Goal: Task Accomplishment & Management: Complete application form

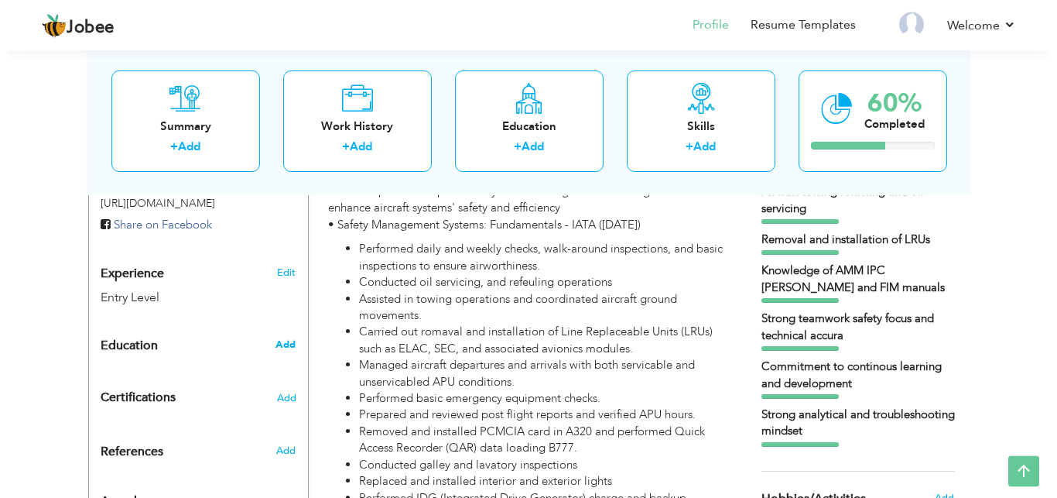
scroll to position [550, 0]
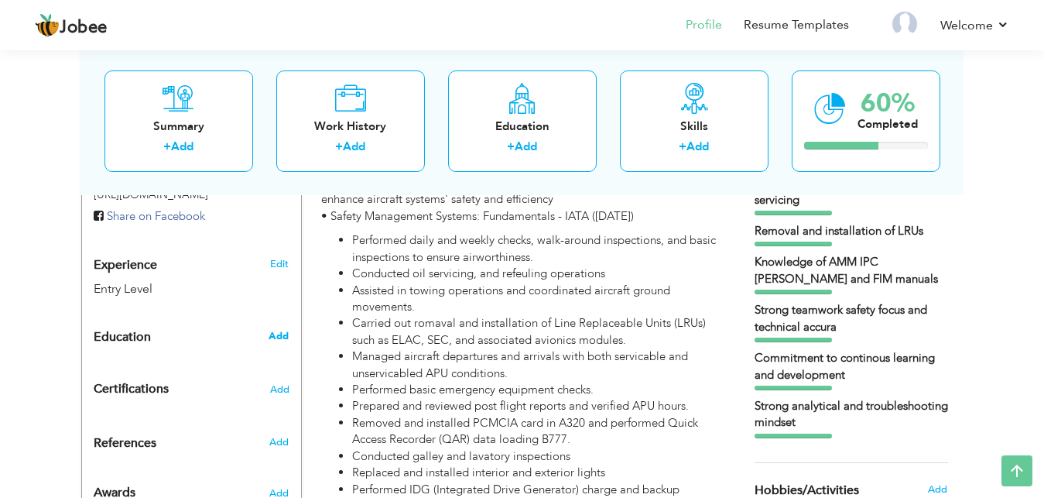
click at [271, 329] on span "Add" at bounding box center [279, 336] width 20 height 14
radio input "true"
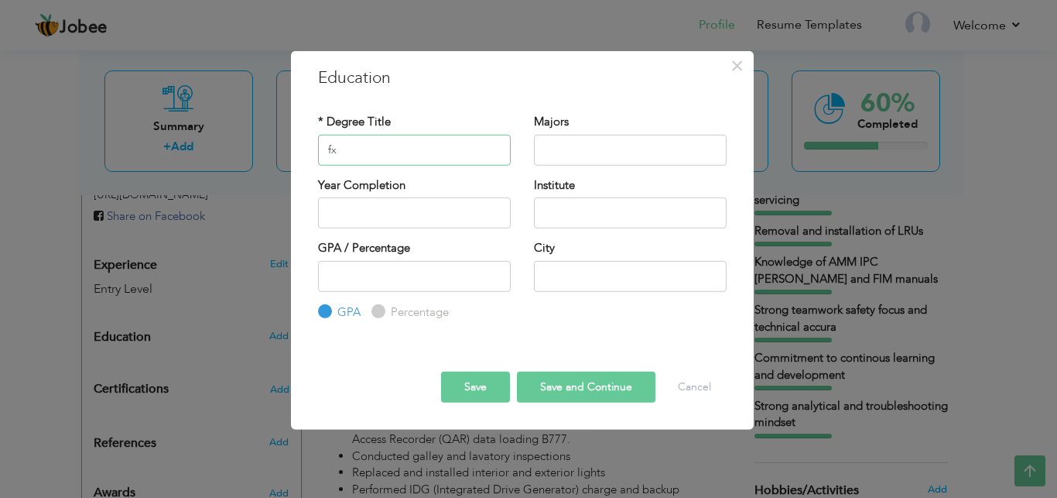
type input "f"
type input "F"
type input "FSC(Pre-Engineering)"
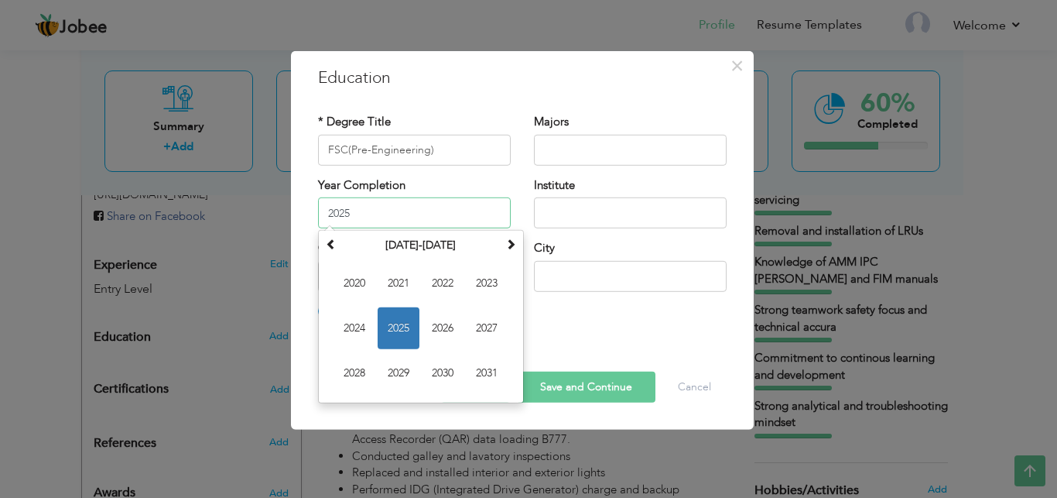
click at [358, 202] on input "2025" at bounding box center [414, 212] width 193 height 31
click at [500, 288] on span "2023" at bounding box center [487, 283] width 42 height 42
type input "2023"
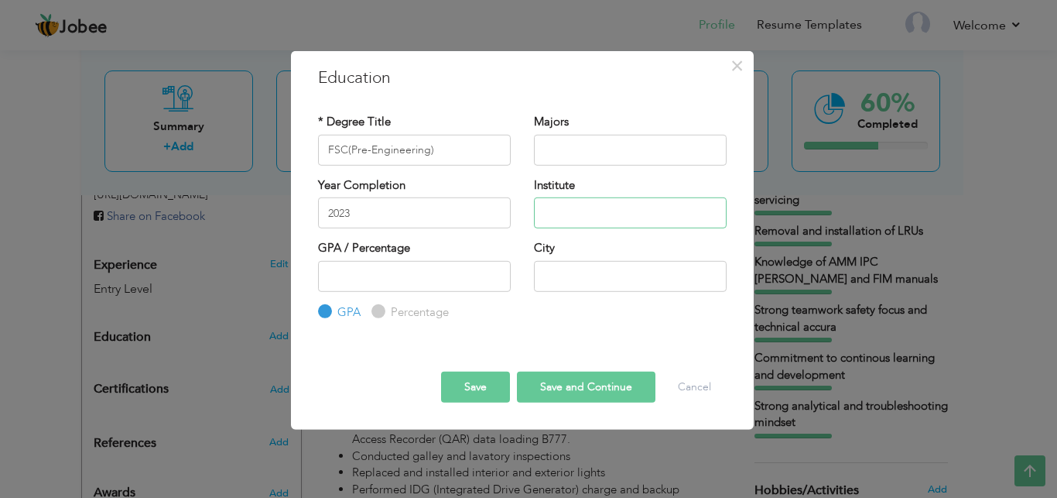
click at [594, 214] on input "text" at bounding box center [630, 212] width 193 height 31
type input "Govt MAO College"
click at [585, 278] on input "text" at bounding box center [630, 275] width 193 height 31
type input "[GEOGRAPHIC_DATA]"
click at [377, 313] on input "Percentage" at bounding box center [377, 312] width 10 height 10
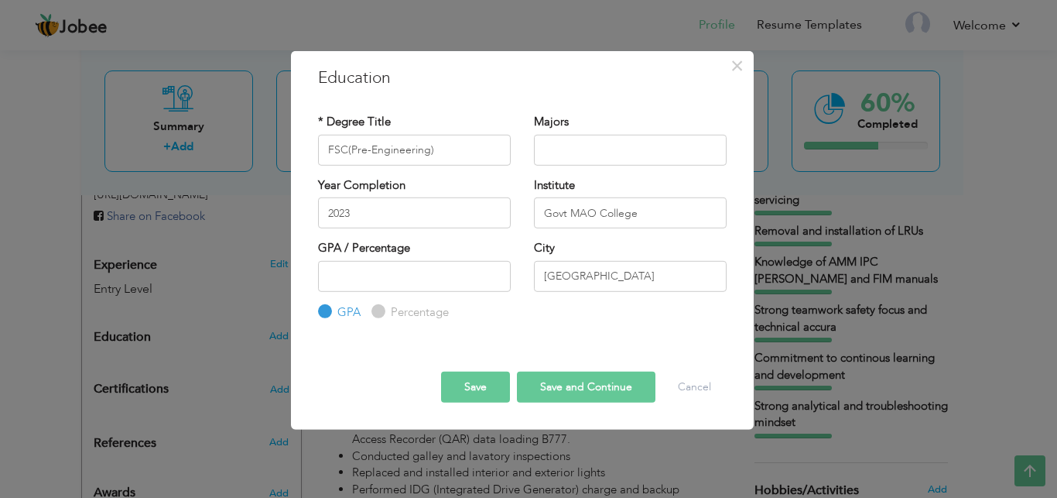
radio input "true"
click at [483, 381] on button "Save" at bounding box center [475, 387] width 69 height 31
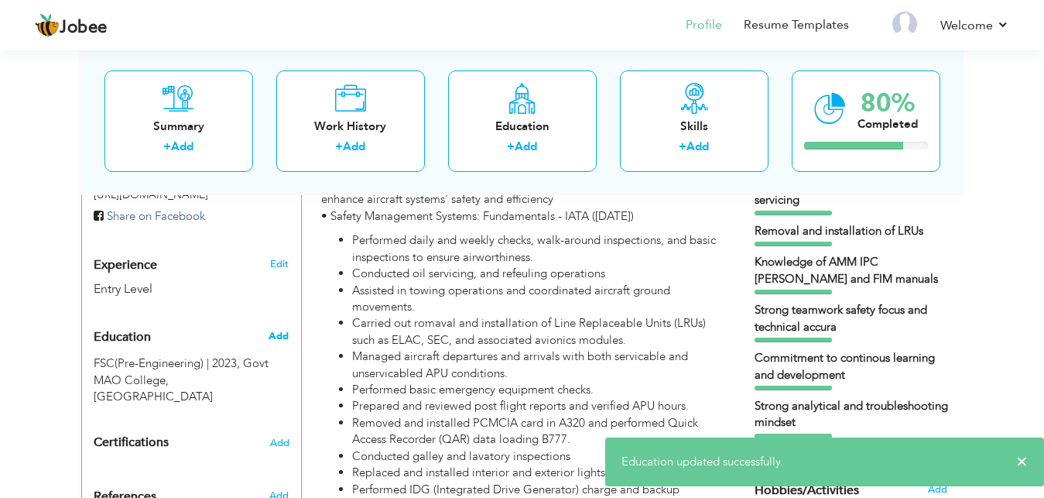
click at [276, 329] on span "Add" at bounding box center [279, 336] width 20 height 14
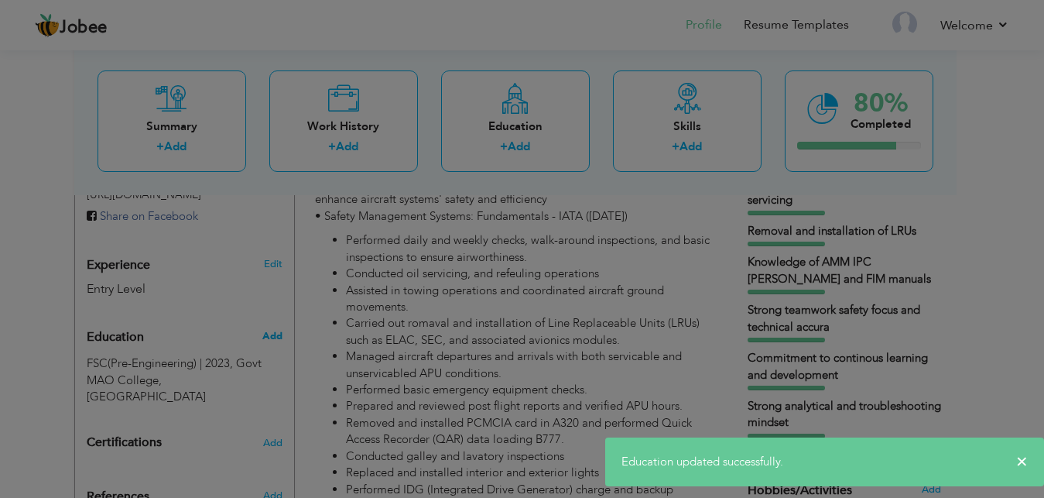
radio input "true"
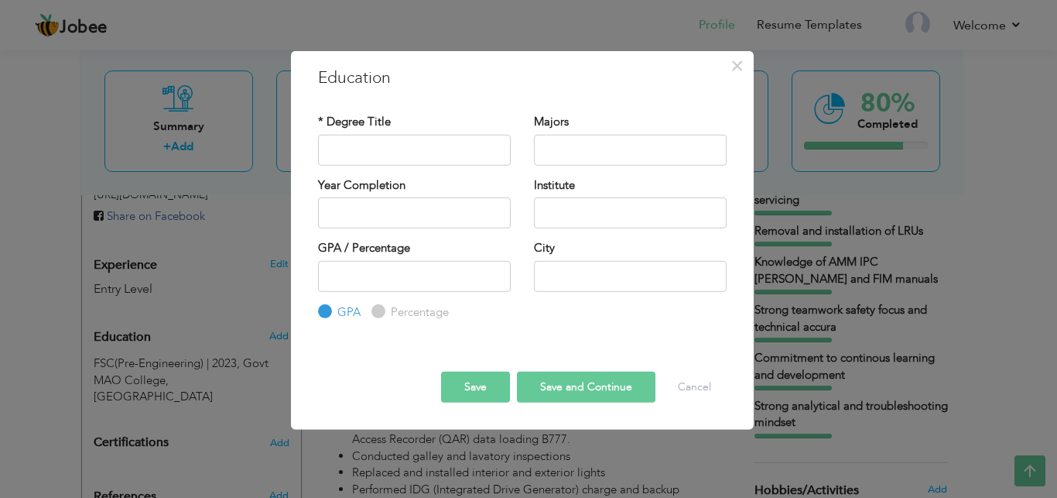
click at [147, 358] on div "× Education * Degree Title Majors Year Completion Institute GPA" at bounding box center [528, 249] width 1057 height 498
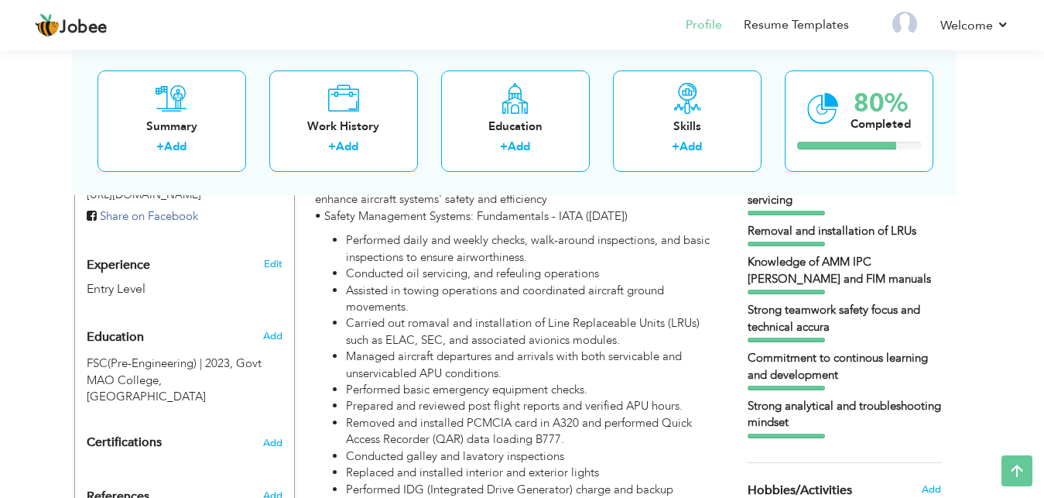
click at [147, 358] on span "Govt MAO College, [GEOGRAPHIC_DATA]" at bounding box center [174, 379] width 175 height 49
type input "FSC(Pre-Engineering)"
type input "2023"
type input "Govt MAO College"
radio input "false"
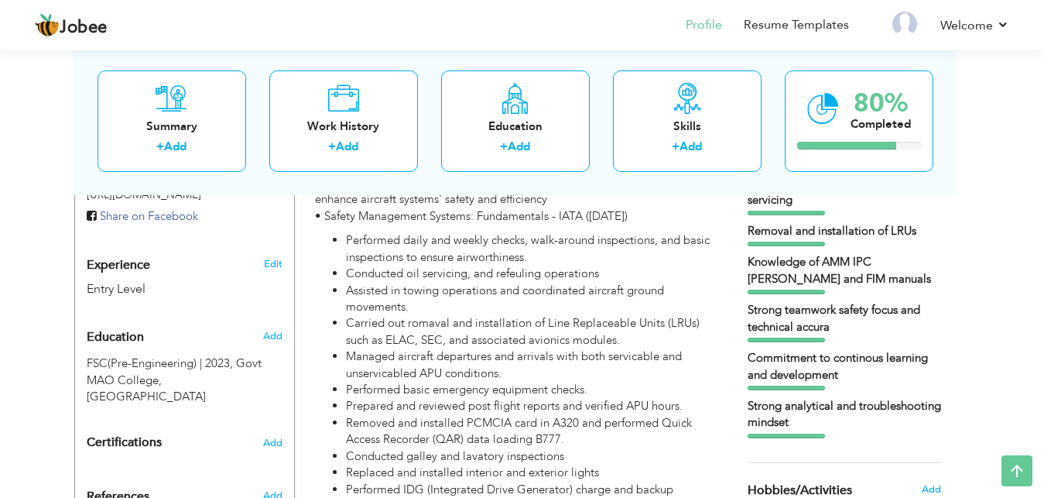
radio input "true"
type input "[GEOGRAPHIC_DATA]"
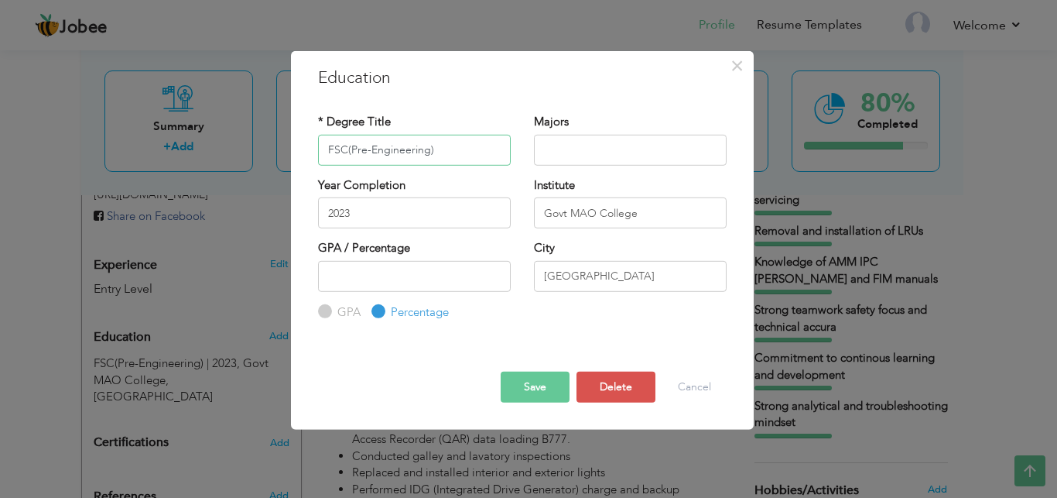
click at [348, 150] on input "FSC(Pre-Engineering)" at bounding box center [414, 149] width 193 height 31
type input "HSSC(Pre-Engineering)"
click at [536, 388] on button "Save" at bounding box center [535, 387] width 69 height 31
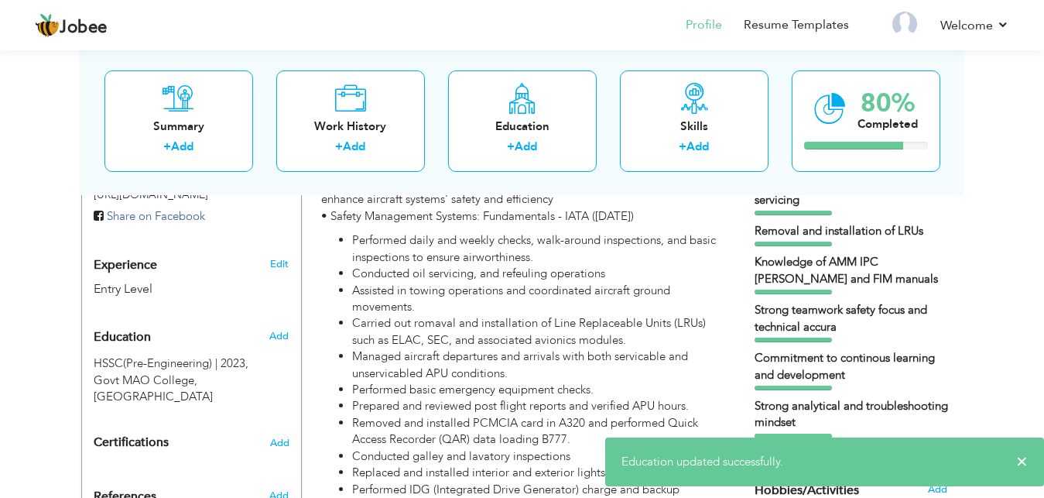
click at [276, 321] on div "Add" at bounding box center [282, 335] width 36 height 29
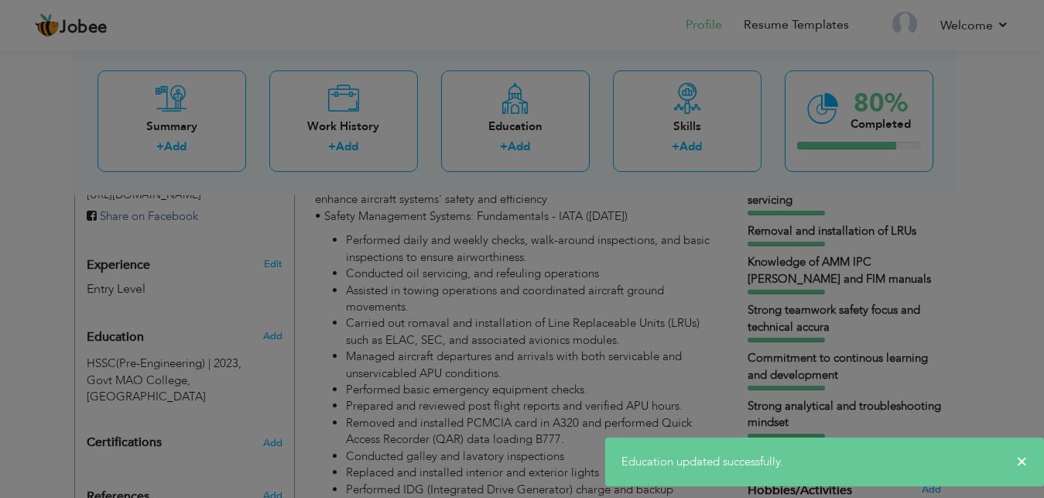
radio input "true"
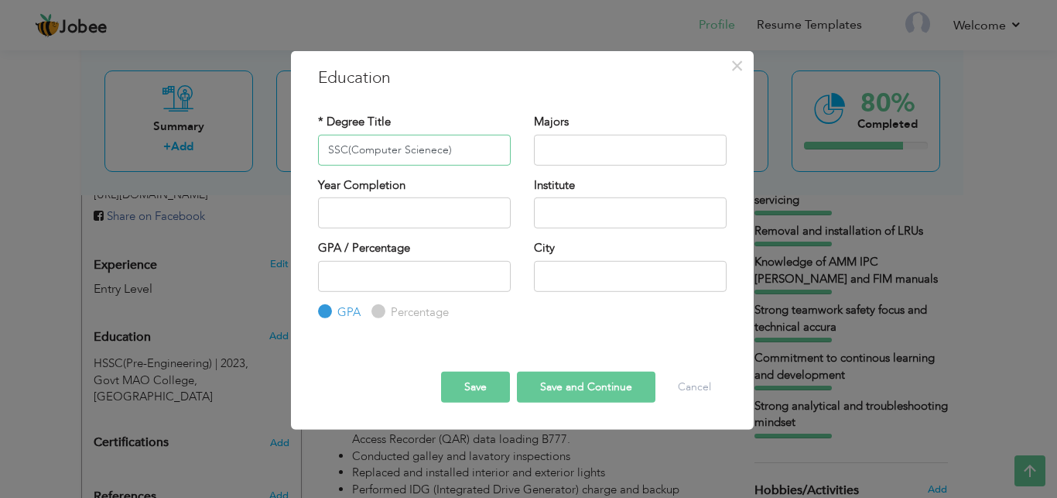
click at [433, 151] on input "SSC(Computer Scienece)" at bounding box center [414, 149] width 193 height 31
drag, startPoint x: 466, startPoint y: 158, endPoint x: 439, endPoint y: 221, distance: 68.3
click at [439, 165] on input "SSC(Computer Science)" at bounding box center [414, 149] width 193 height 31
type input "SSC(Computer Science)"
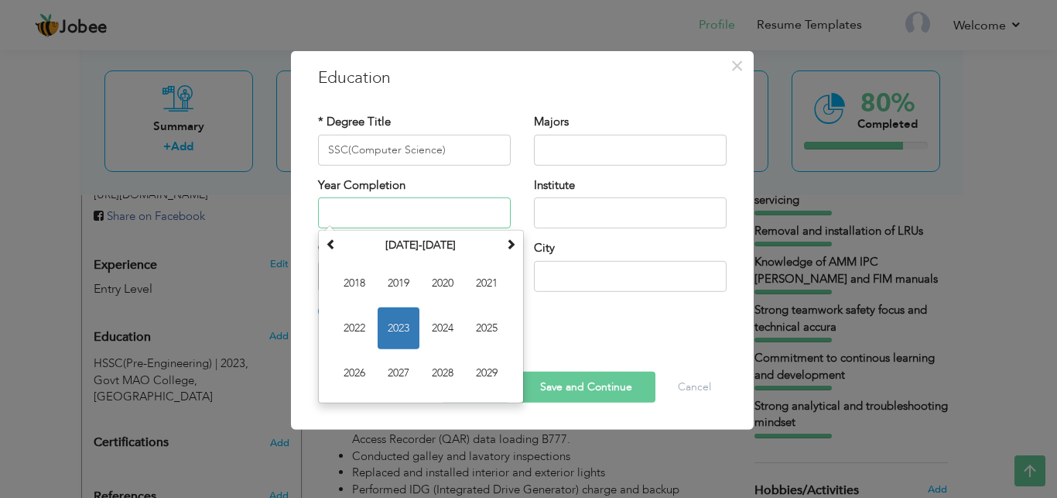
click at [439, 221] on input "text" at bounding box center [414, 212] width 193 height 31
click at [481, 286] on span "2021" at bounding box center [487, 283] width 42 height 42
type input "2021"
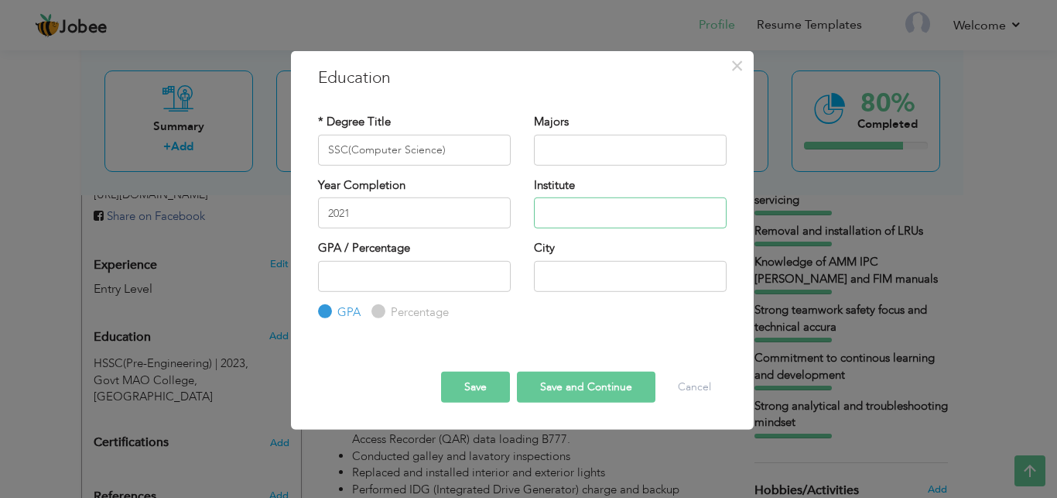
click at [605, 211] on input "text" at bounding box center [630, 212] width 193 height 31
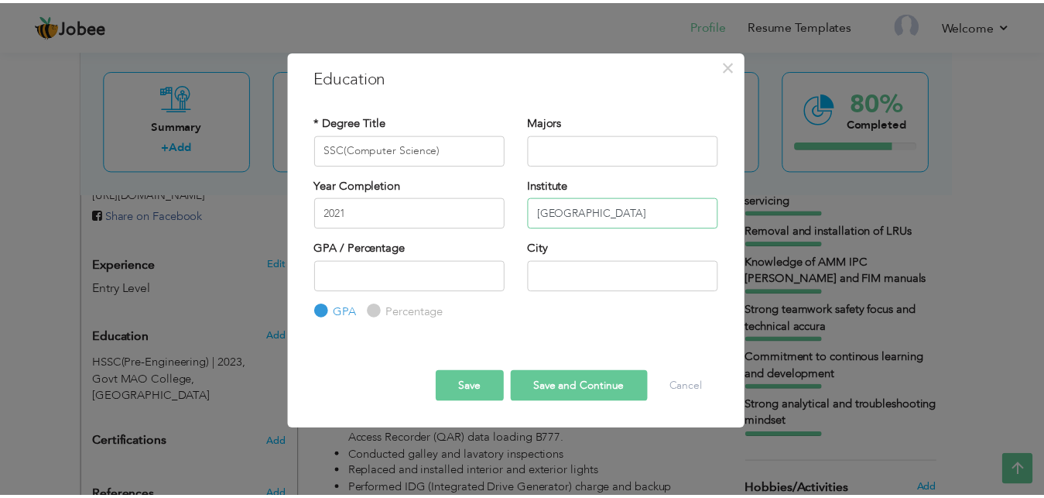
scroll to position [0, 6]
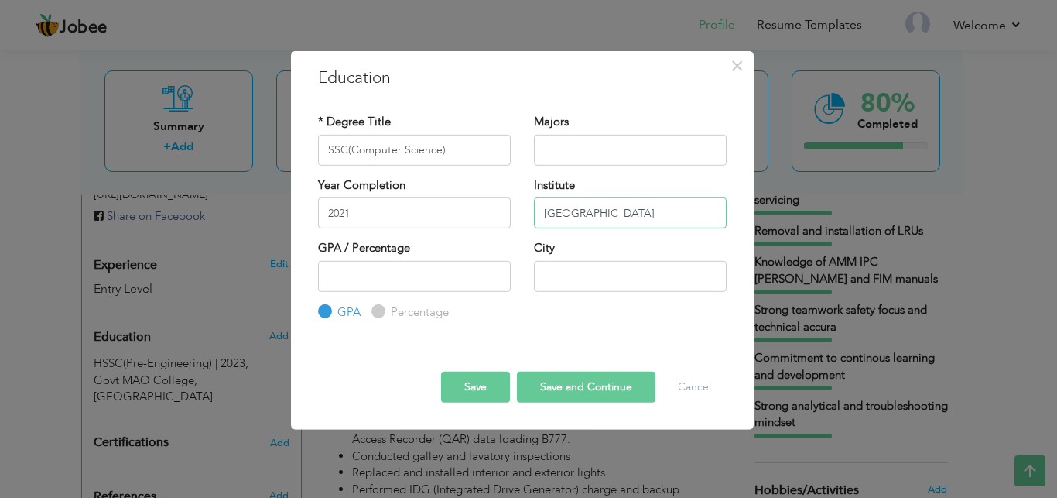
type input "[GEOGRAPHIC_DATA]"
click at [564, 279] on input "text" at bounding box center [630, 275] width 193 height 31
type input "[GEOGRAPHIC_DATA]"
click at [374, 313] on input "Percentage" at bounding box center [377, 312] width 10 height 10
radio input "true"
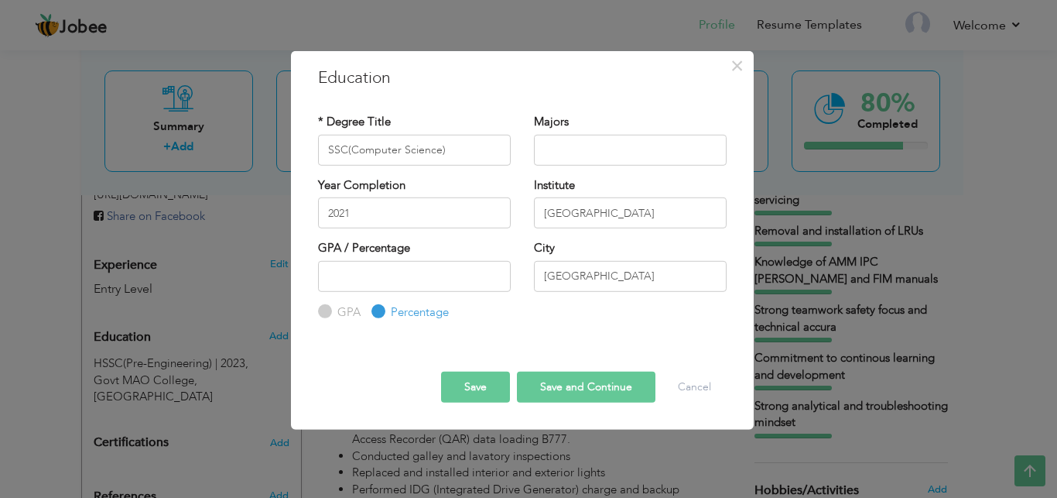
click at [468, 379] on button "Save" at bounding box center [475, 387] width 69 height 31
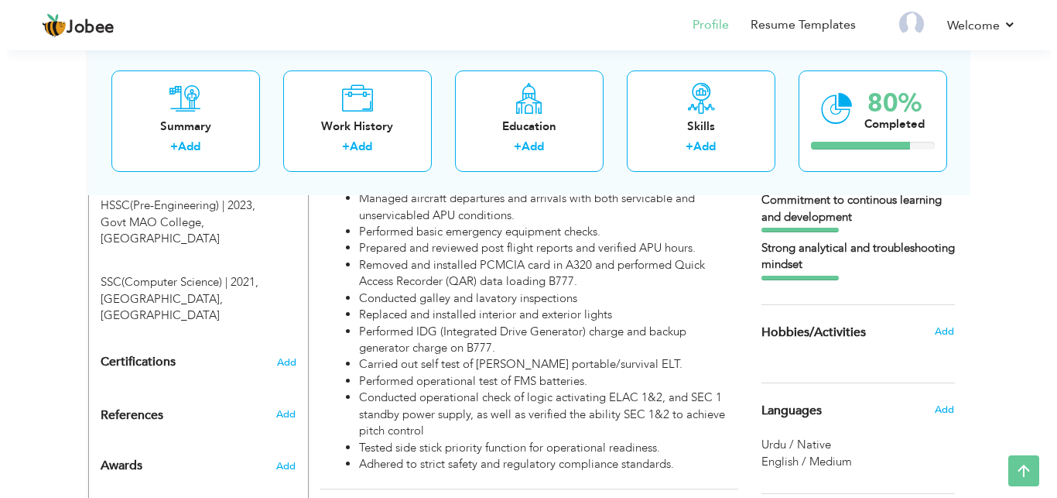
scroll to position [669, 0]
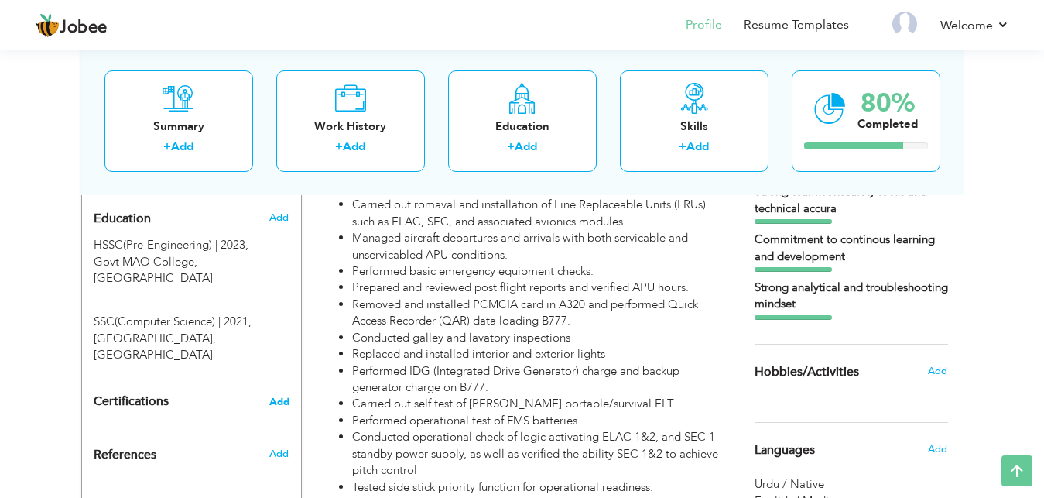
click at [278, 396] on span "Add" at bounding box center [279, 401] width 20 height 11
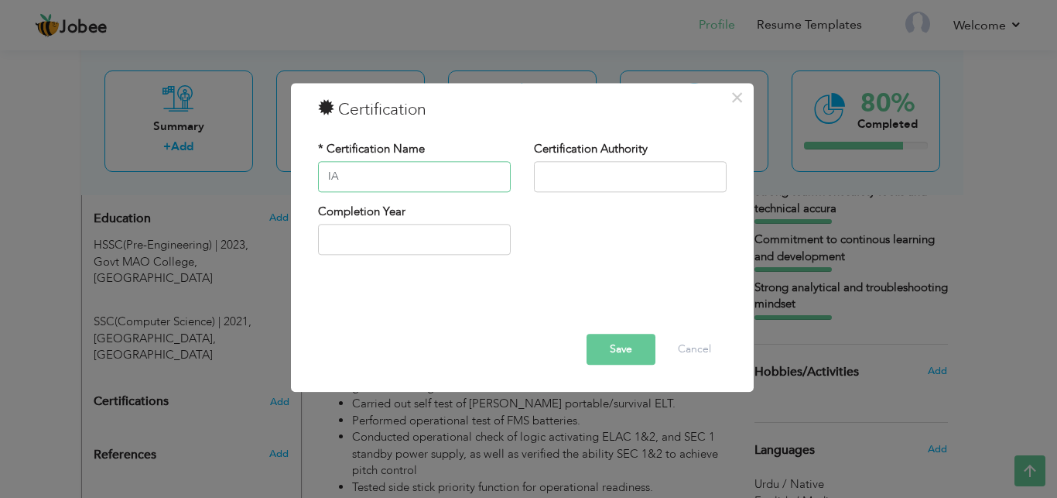
type input "I"
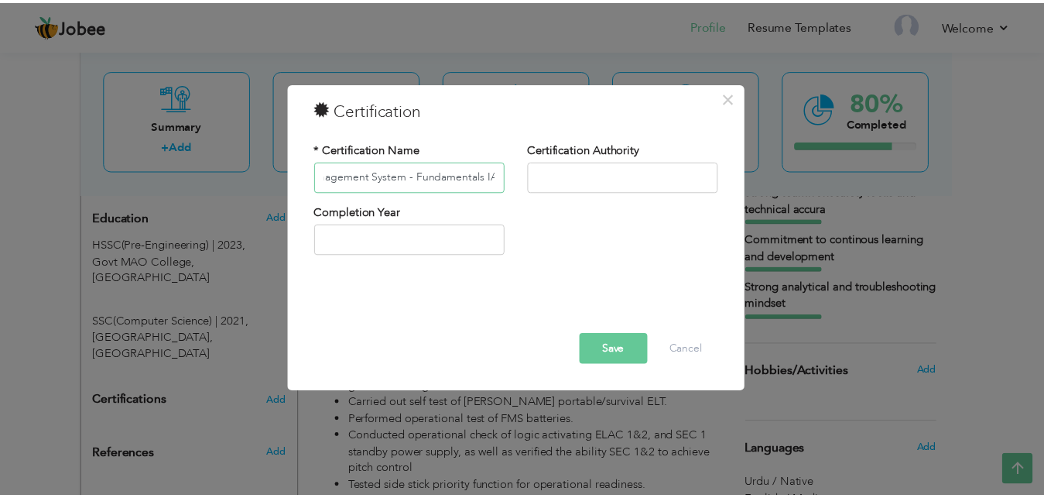
scroll to position [0, 64]
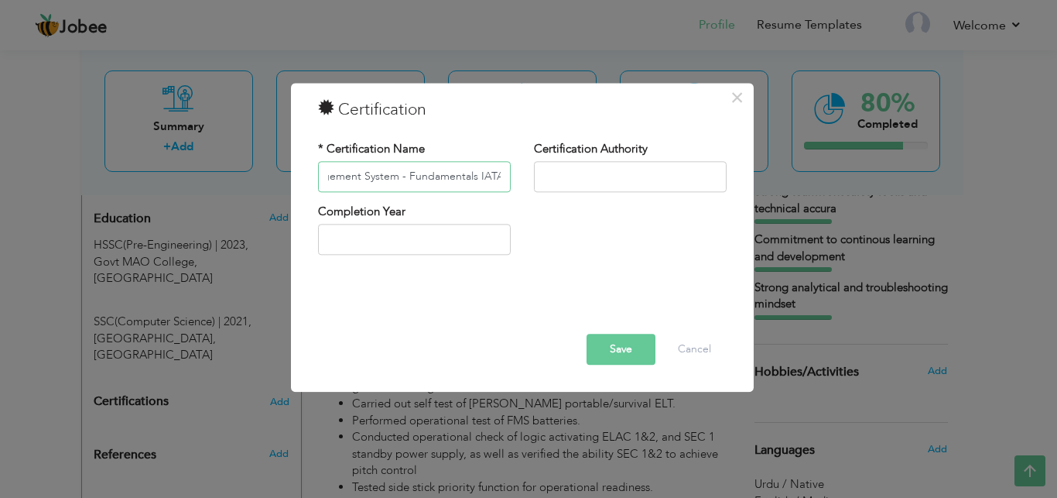
type input "Safety Management System - Fundamentals IATA"
click at [466, 247] on input "2025" at bounding box center [414, 239] width 193 height 31
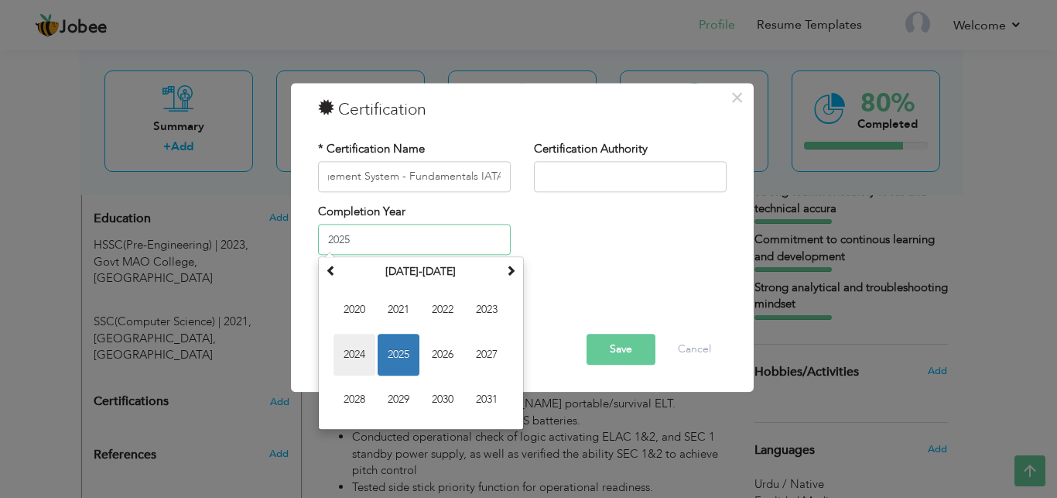
click at [363, 359] on span "2024" at bounding box center [355, 355] width 42 height 42
type input "2024"
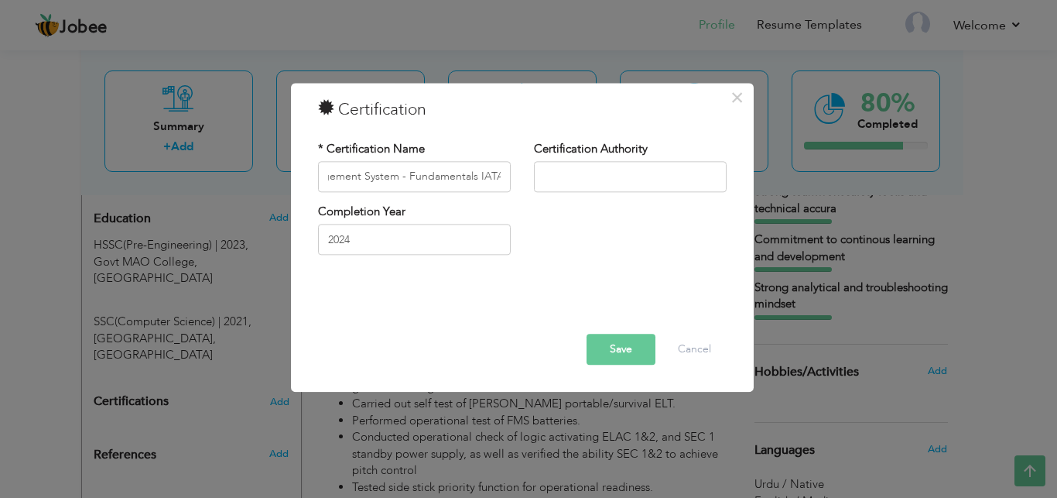
click at [618, 351] on button "Save" at bounding box center [621, 349] width 69 height 31
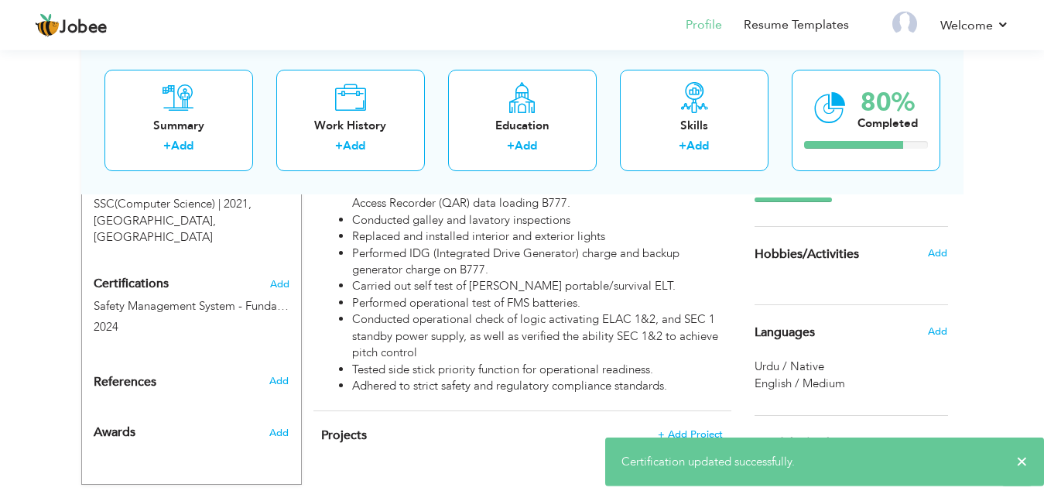
scroll to position [787, 0]
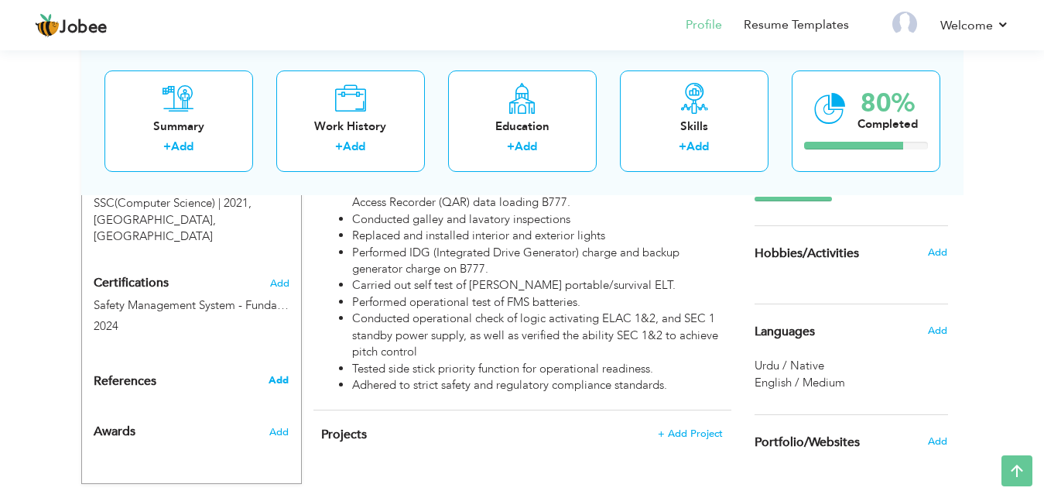
click at [279, 373] on span "Add" at bounding box center [279, 380] width 20 height 14
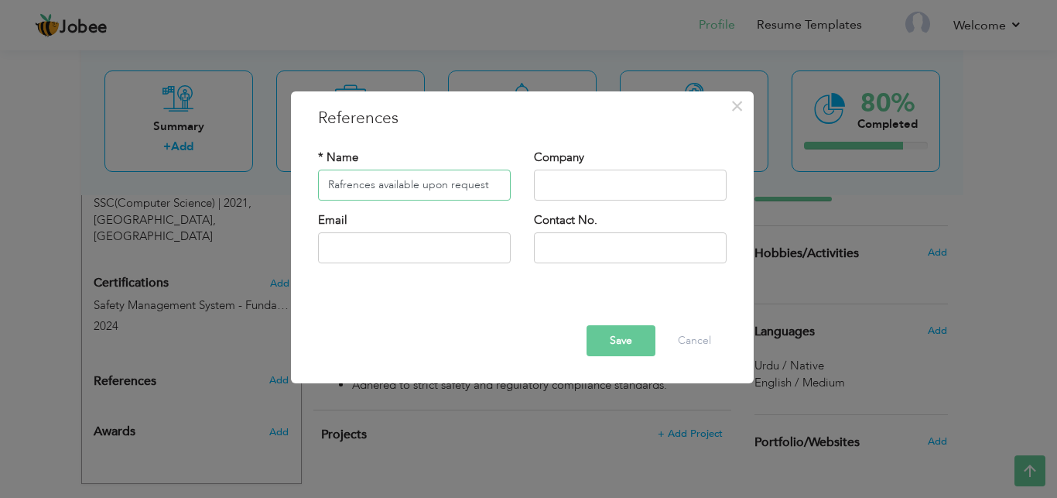
type input "Rafrences available upon request"
click at [626, 331] on button "Save" at bounding box center [621, 340] width 69 height 31
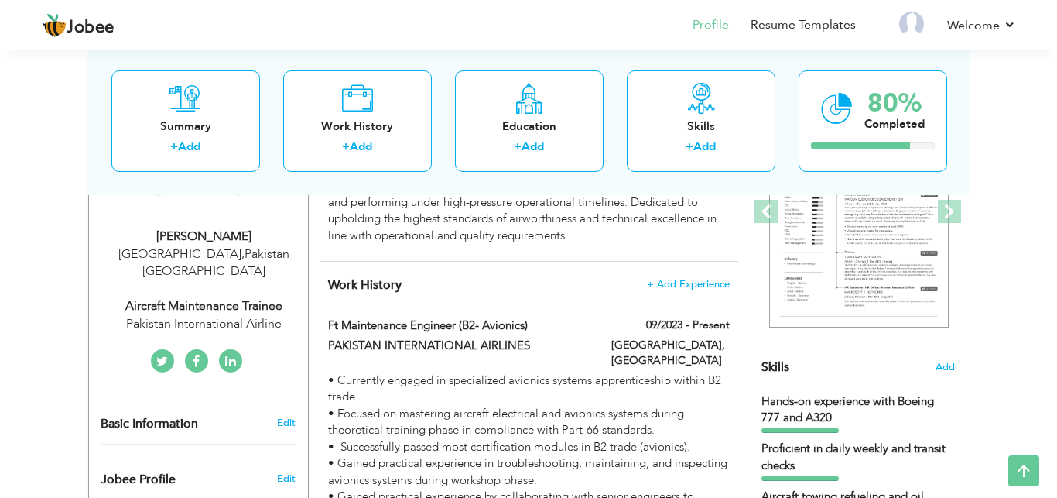
scroll to position [197, 0]
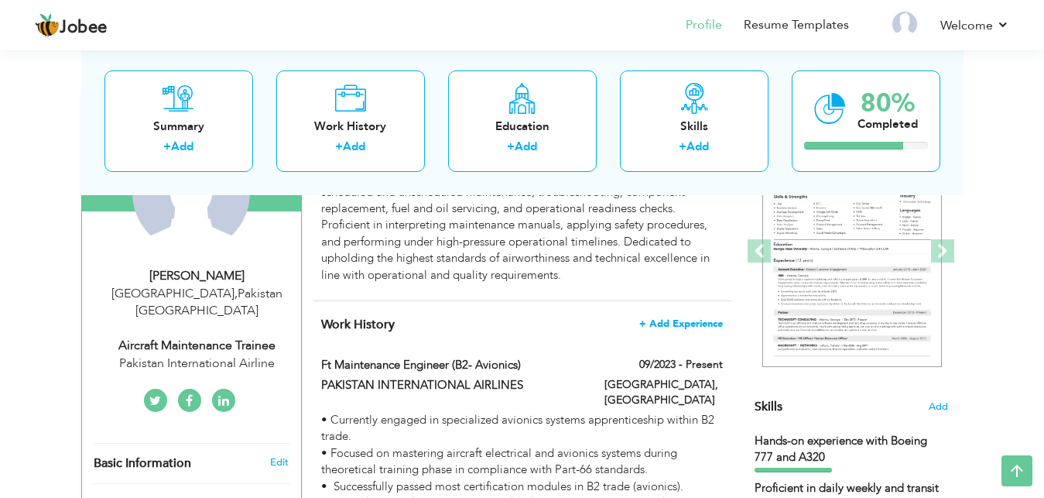
click at [687, 318] on span "+ Add Experience" at bounding box center [681, 323] width 84 height 11
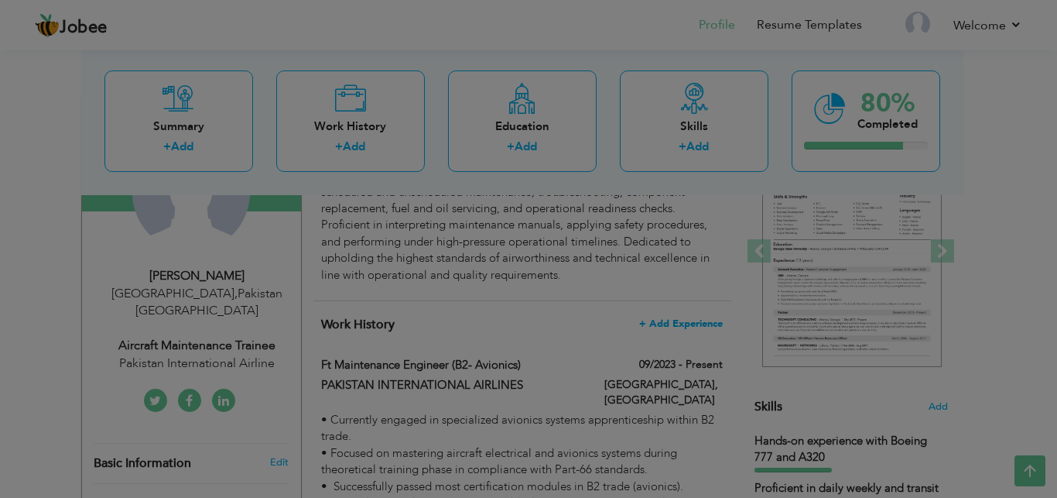
scroll to position [0, 0]
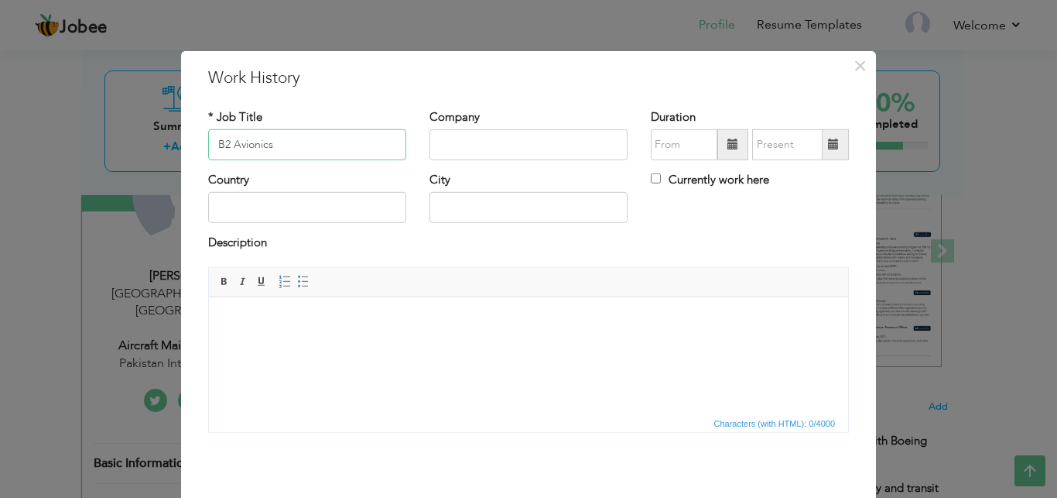
type input "B2 Avionics"
click at [440, 141] on input "text" at bounding box center [529, 144] width 198 height 31
type input "PIA TRAINING CENTRE"
click at [310, 214] on input "text" at bounding box center [307, 207] width 198 height 31
type input "[GEOGRAPHIC_DATA]"
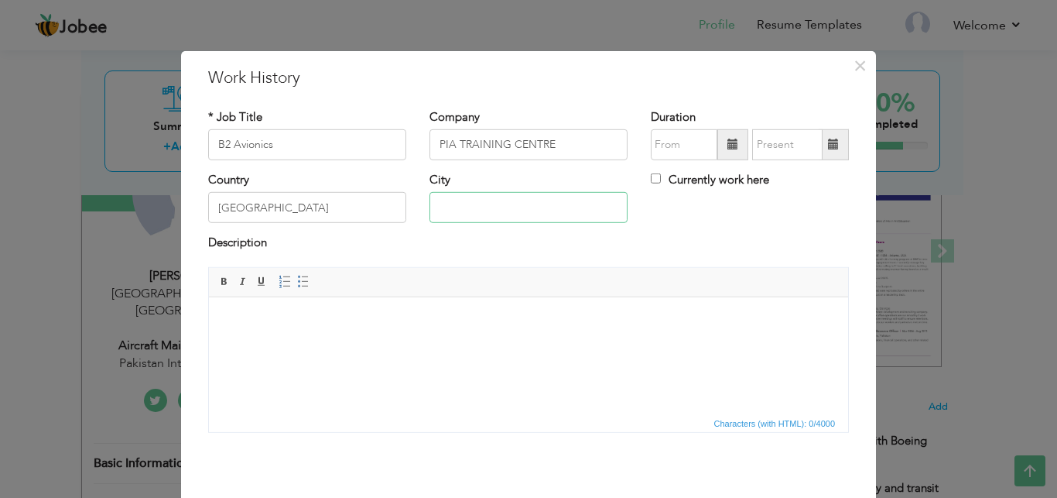
click at [461, 205] on input "text" at bounding box center [529, 207] width 198 height 31
type input "[GEOGRAPHIC_DATA]"
click at [326, 213] on input "[GEOGRAPHIC_DATA]" at bounding box center [307, 207] width 198 height 31
type input "[GEOGRAPHIC_DATA]"
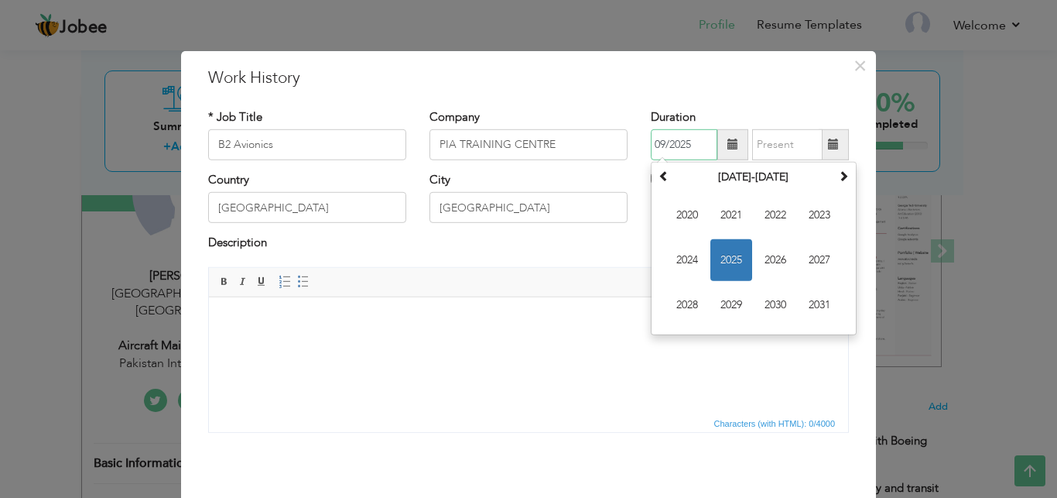
click at [690, 149] on input "09/2025" at bounding box center [684, 144] width 67 height 31
click at [822, 229] on span "2023" at bounding box center [820, 215] width 42 height 42
click at [696, 300] on span "Sep" at bounding box center [687, 305] width 42 height 42
type input "09/2023"
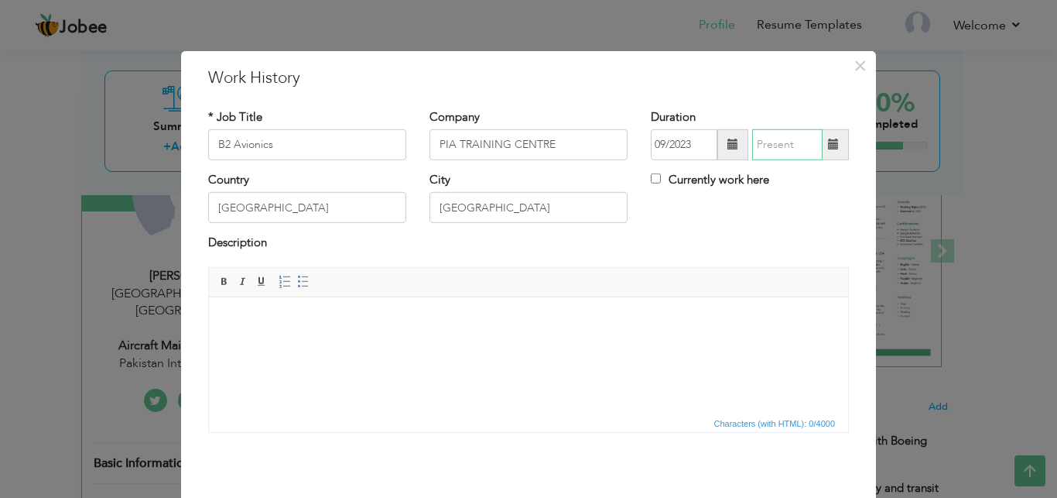
type input "09/2025"
click at [759, 142] on input "09/2025" at bounding box center [787, 144] width 70 height 31
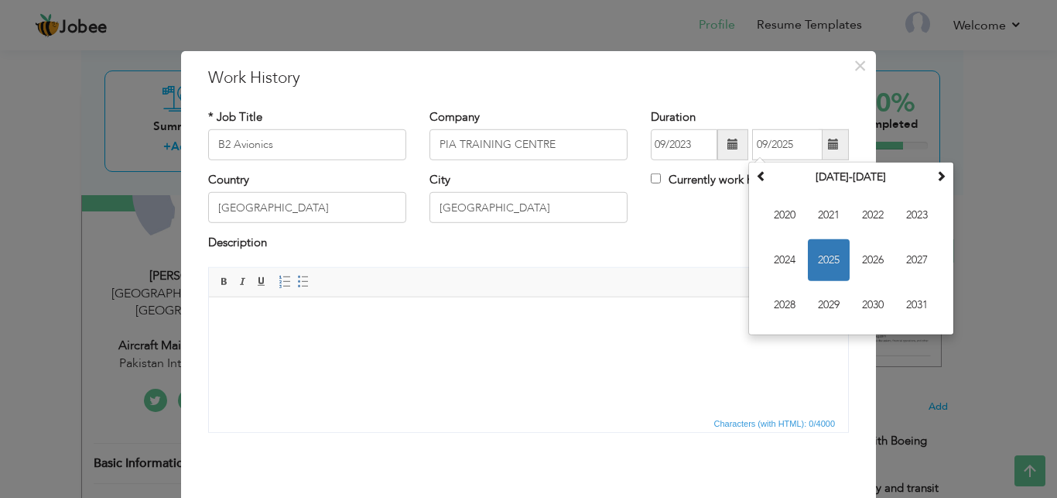
click at [706, 238] on div "Description" at bounding box center [528, 245] width 641 height 20
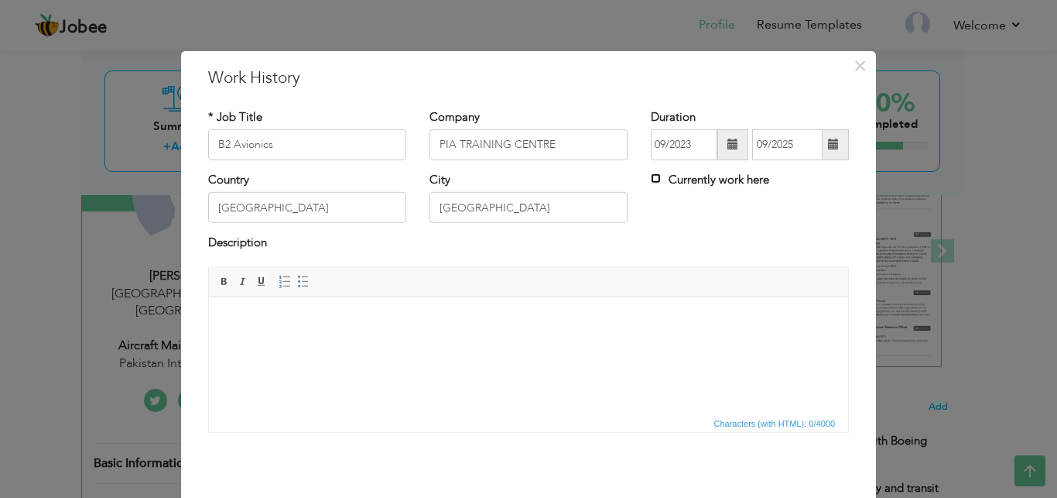
click at [655, 179] on input "Currently work here" at bounding box center [656, 178] width 10 height 10
checkbox input "true"
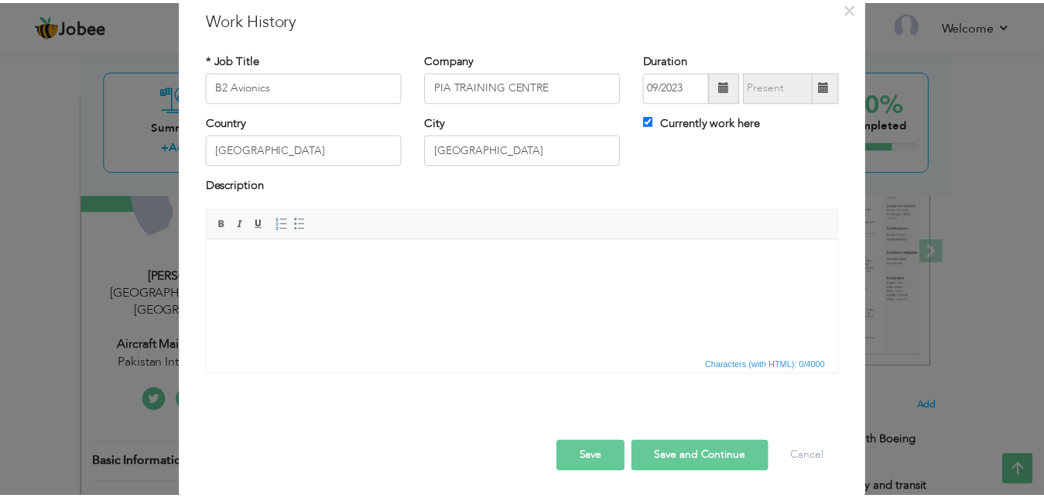
scroll to position [61, 0]
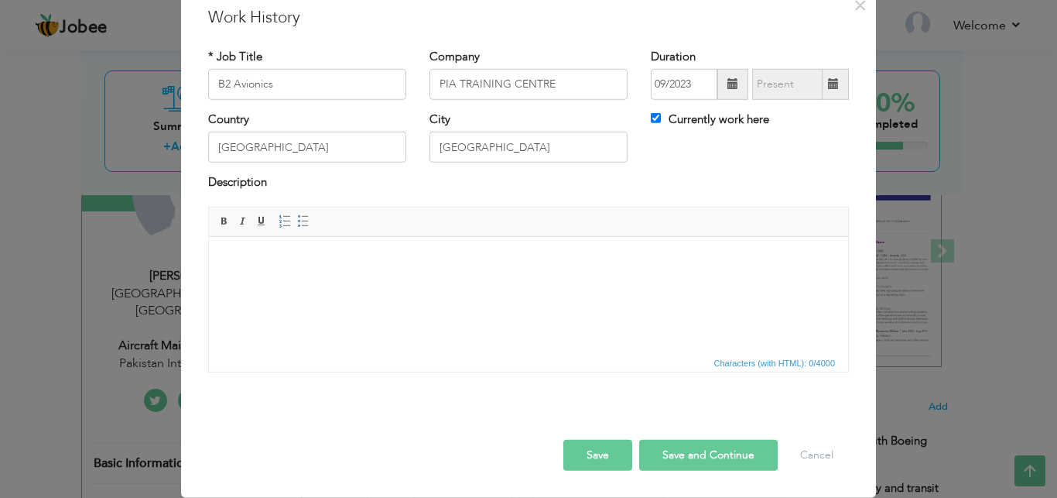
click at [316, 279] on html at bounding box center [528, 294] width 639 height 116
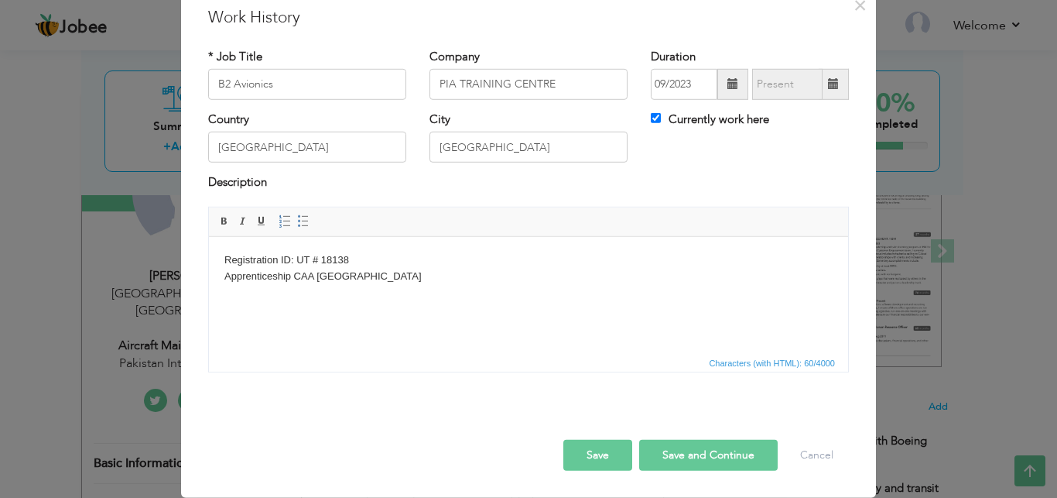
click at [596, 444] on button "Save" at bounding box center [598, 455] width 69 height 31
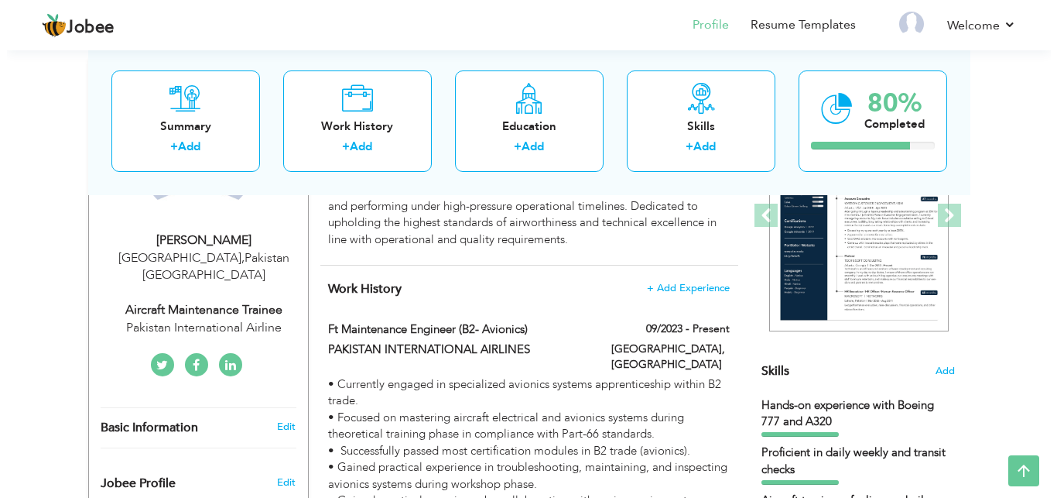
scroll to position [237, 0]
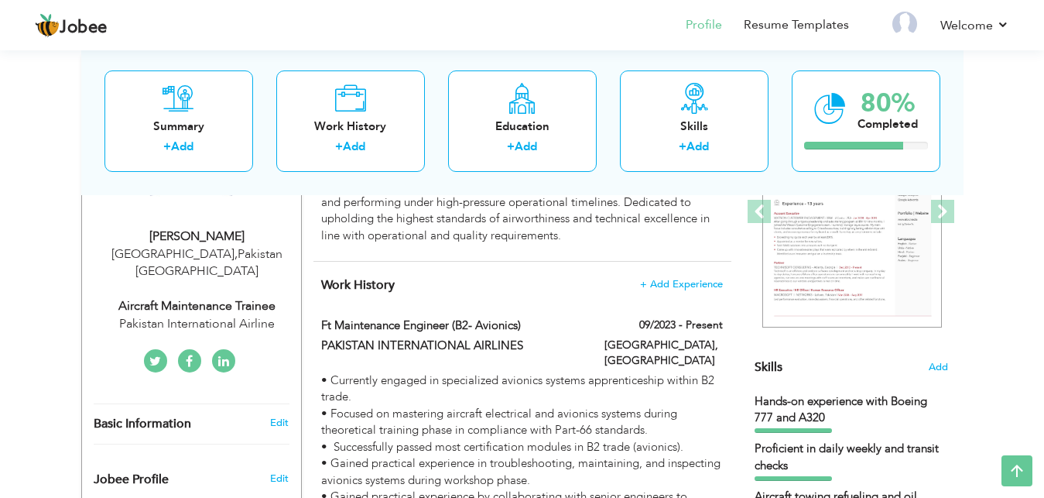
click at [534, 324] on label "ft Maintenance Engineer (B2- Avionics)" at bounding box center [451, 325] width 260 height 16
type input "ft Maintenance Engineer (B2- Avionics)"
type input "PAKISTAN INTERNATIONAL AIRLINES"
type input "[GEOGRAPHIC_DATA]"
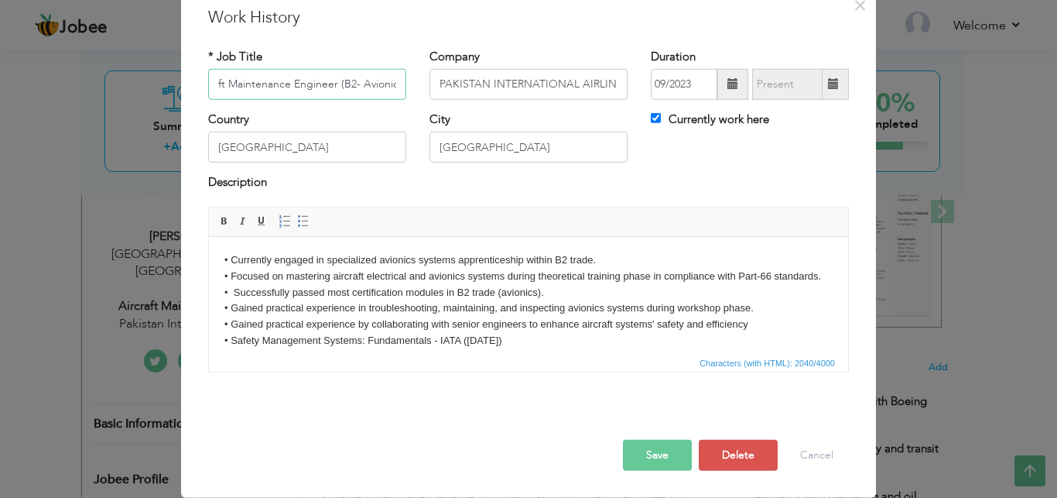
scroll to position [0, 7]
click at [323, 100] on input "ft Maintenance Engineer (B2- Avionics)" at bounding box center [307, 84] width 198 height 31
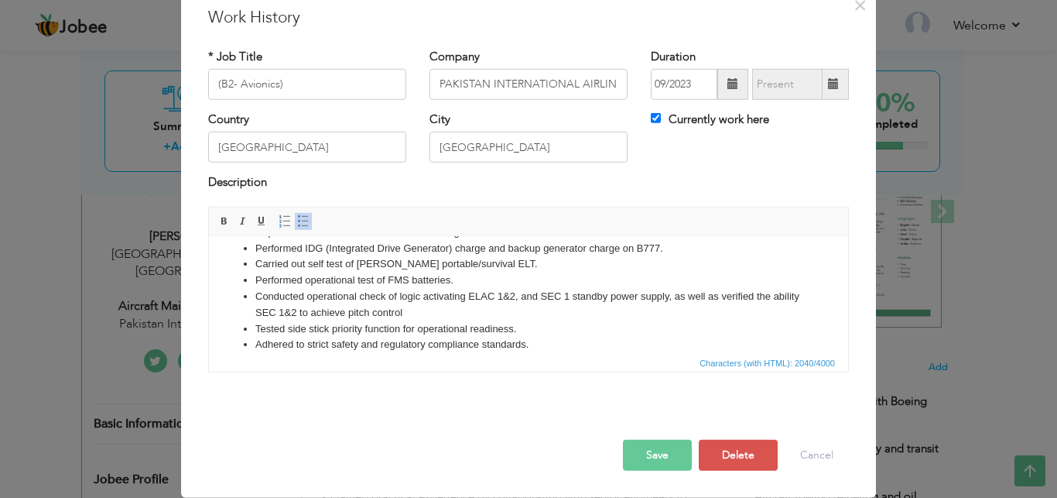
scroll to position [0, 0]
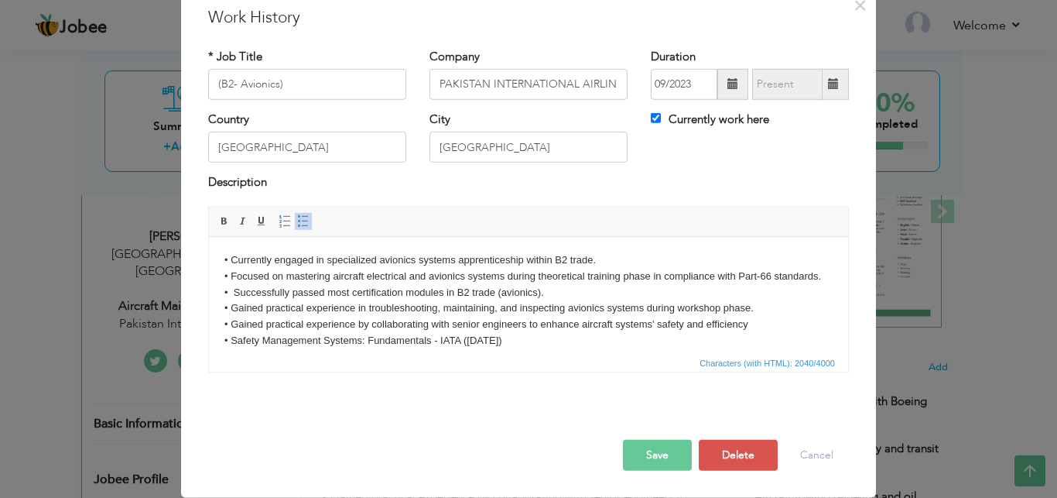
drag, startPoint x: 842, startPoint y: 260, endPoint x: 1031, endPoint y: 336, distance: 203.5
click at [854, 19] on span "×" at bounding box center [860, 5] width 13 height 28
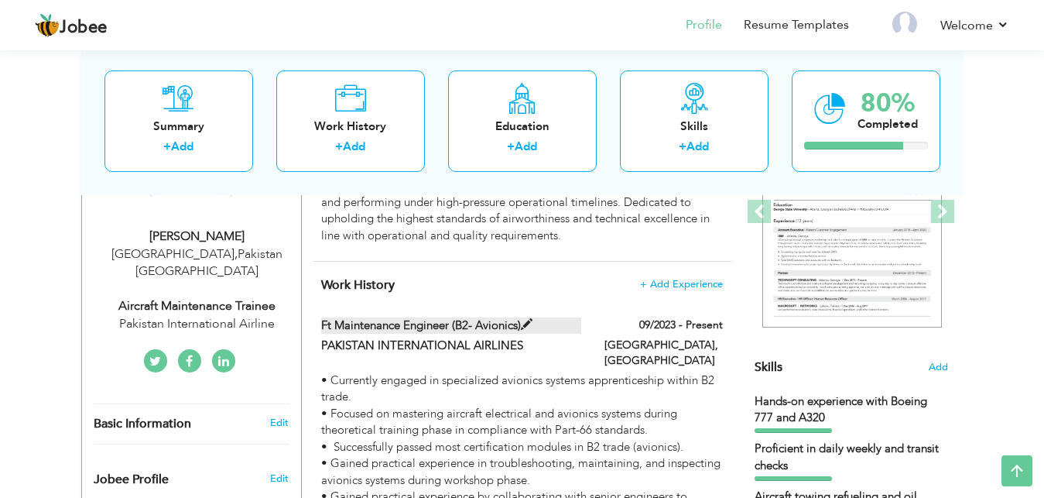
click at [490, 323] on label "ft Maintenance Engineer (B2- Avionics)" at bounding box center [451, 325] width 260 height 16
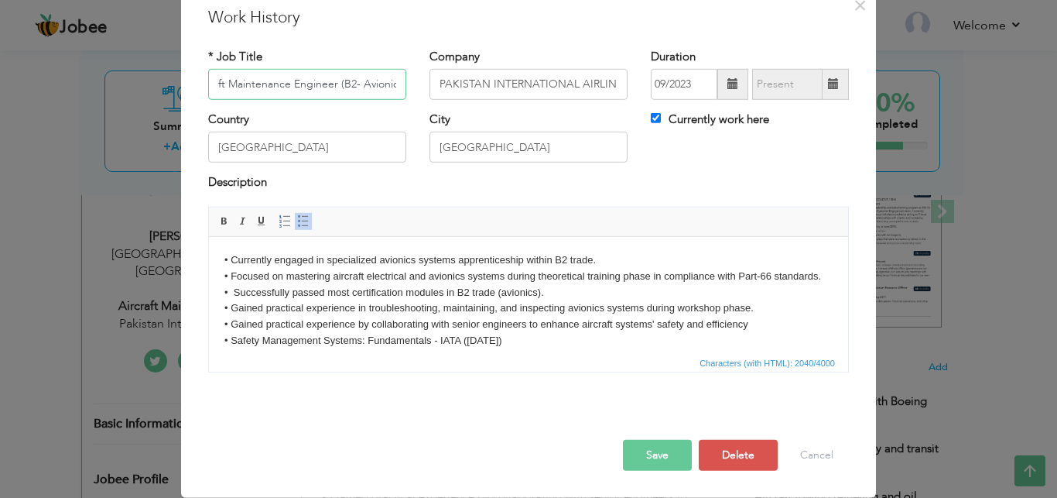
scroll to position [0, 7]
click at [322, 100] on input "ft Maintenance Engineer (B2- Avionics)" at bounding box center [307, 84] width 198 height 31
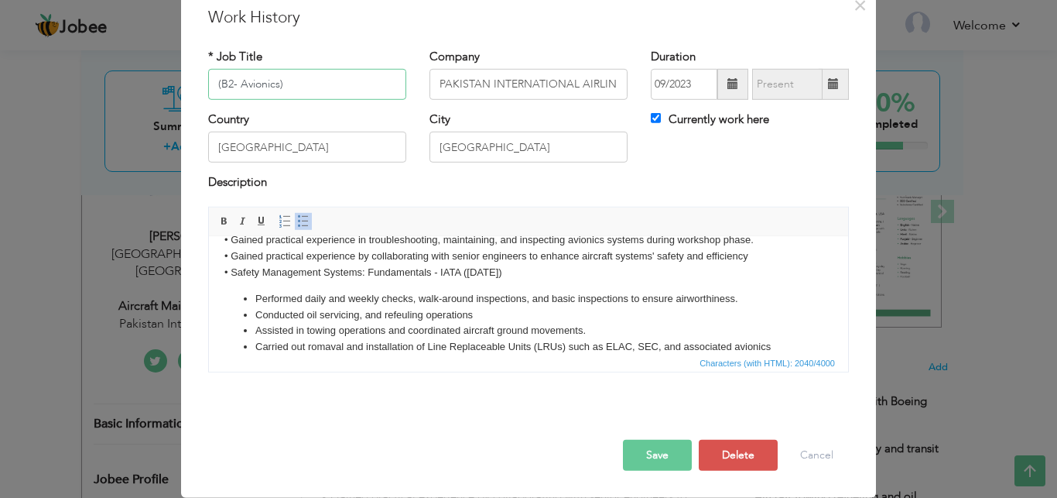
scroll to position [0, 0]
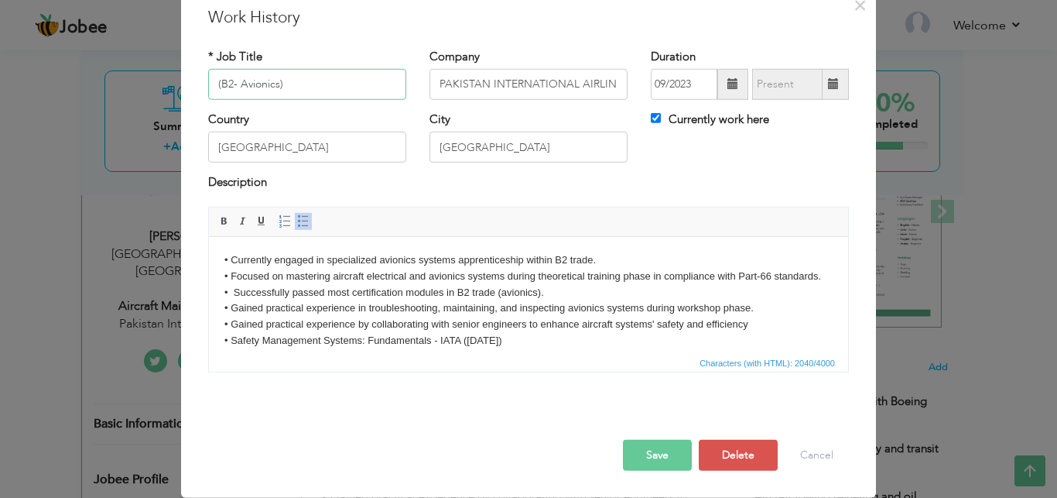
click at [295, 100] on input "(B2- Avionics)" at bounding box center [307, 84] width 198 height 31
click at [217, 100] on input "(B2- Avionics" at bounding box center [307, 84] width 198 height 31
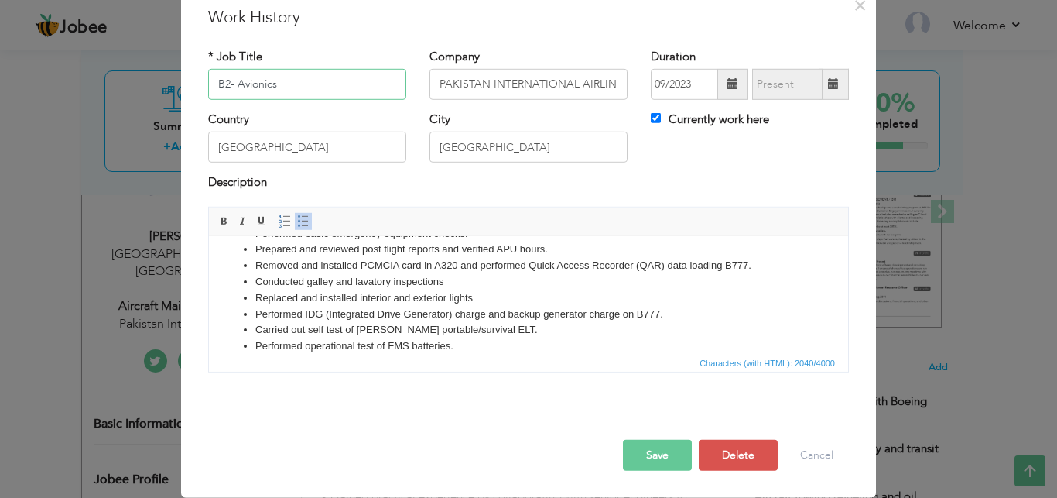
scroll to position [312, 0]
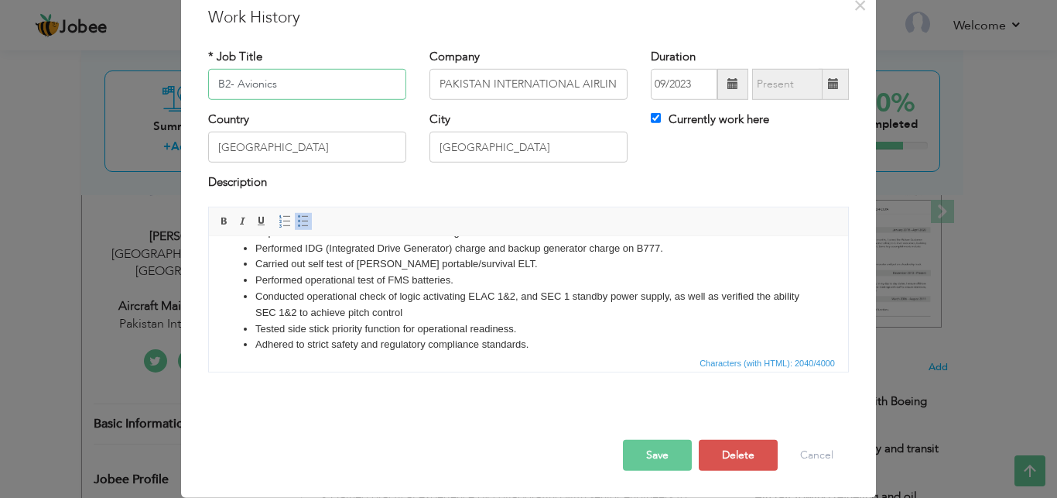
type input "B2- Avionics"
click at [745, 372] on div "Rich Text Editor, workEditor Editor toolbars Basic Styles Bold Italic Underline…" at bounding box center [528, 290] width 641 height 166
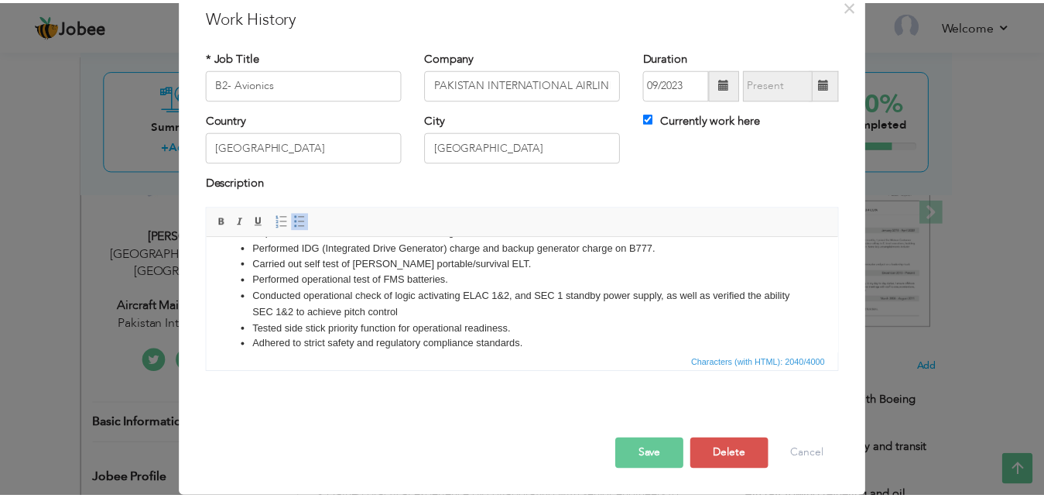
scroll to position [61, 0]
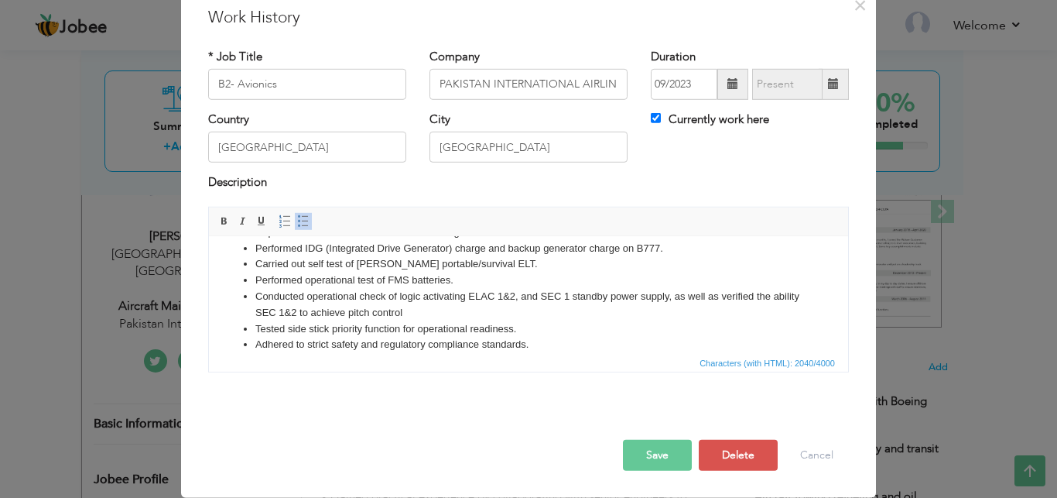
click at [649, 453] on button "Save" at bounding box center [657, 455] width 69 height 31
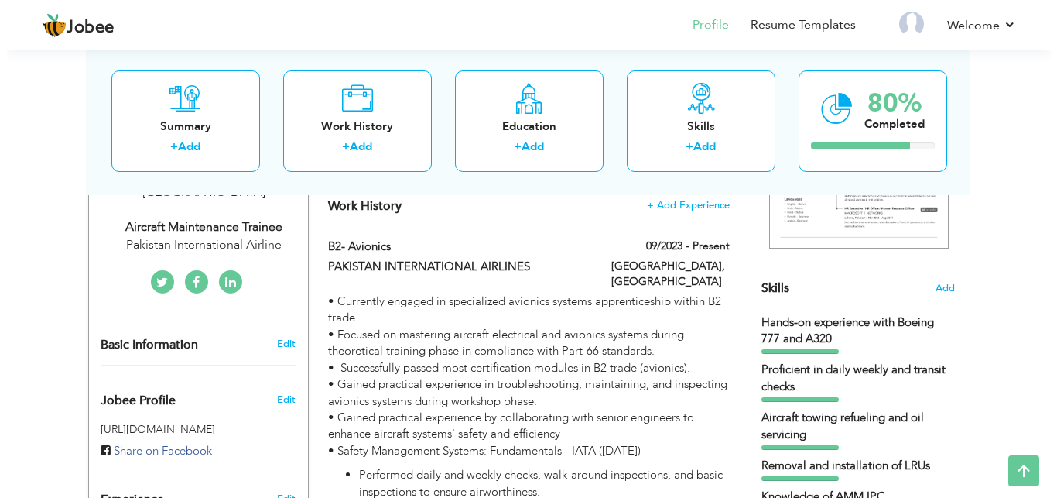
scroll to position [276, 0]
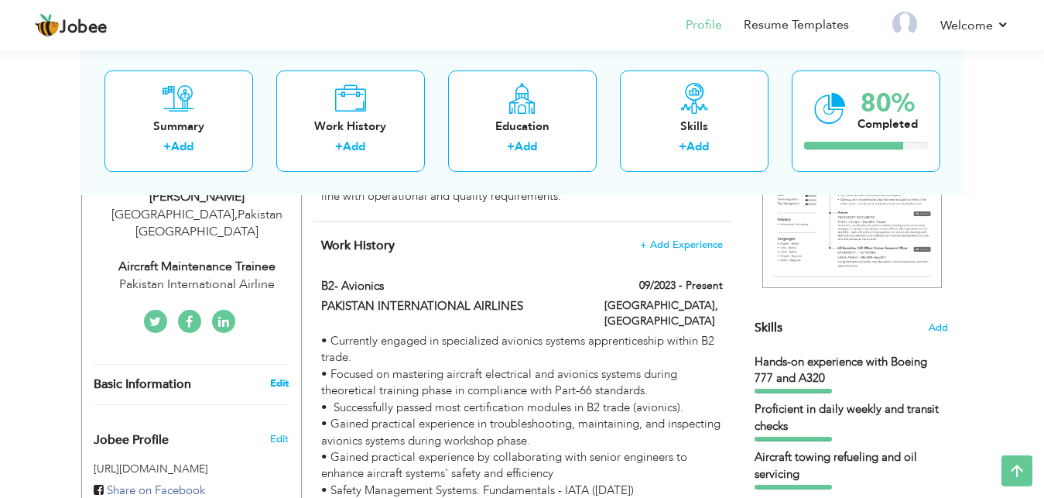
click at [275, 376] on link "Edit" at bounding box center [279, 383] width 19 height 14
type input "Talha"
type input "Sagheer"
type input "03364855980"
select select "number:166"
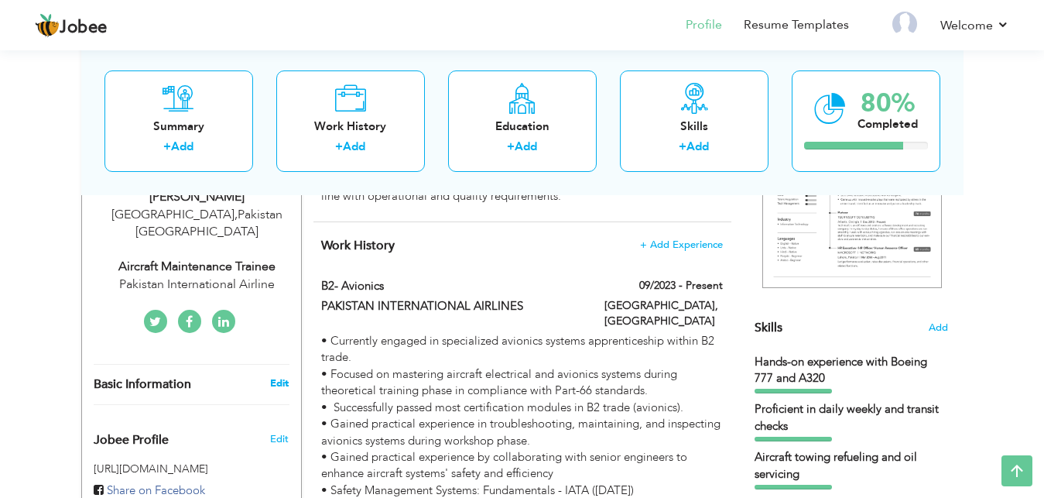
type input "[GEOGRAPHIC_DATA]"
select select "number:1"
type input "Pakistan International Airline"
type input "Aircraft Maintenance Trainee"
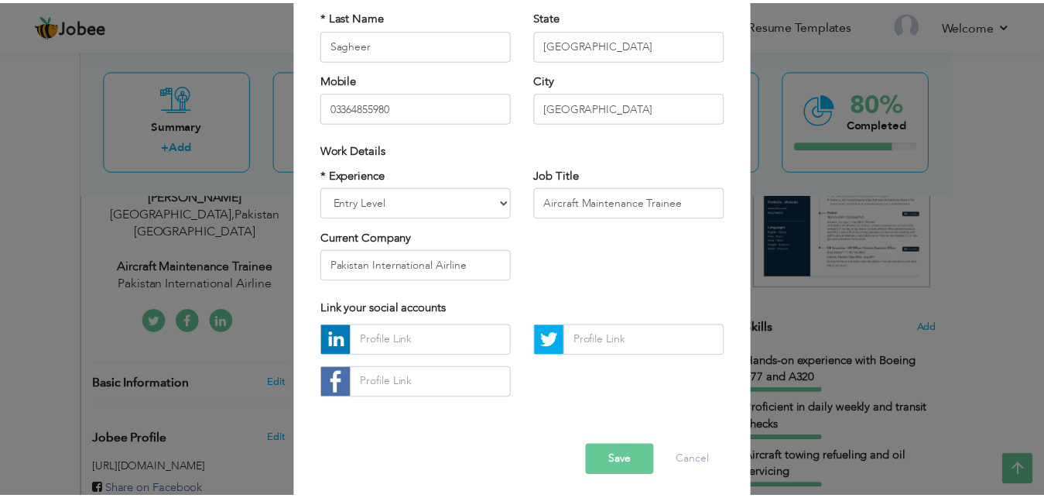
scroll to position [201, 0]
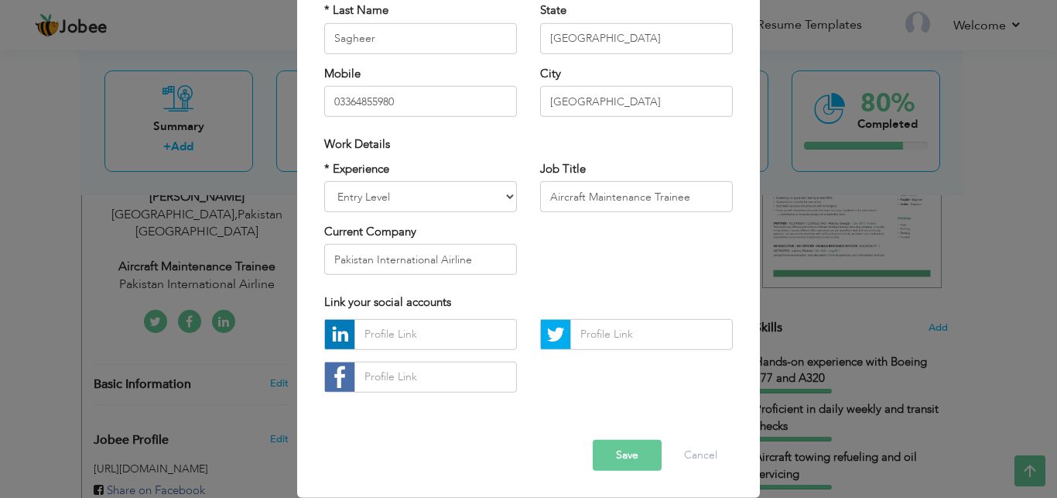
click at [620, 461] on button "Save" at bounding box center [627, 455] width 69 height 31
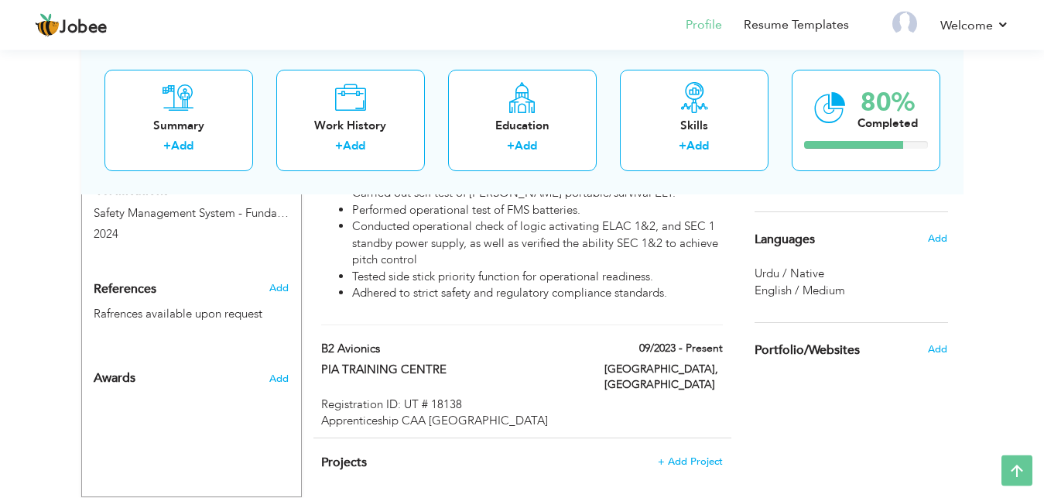
scroll to position [0, 0]
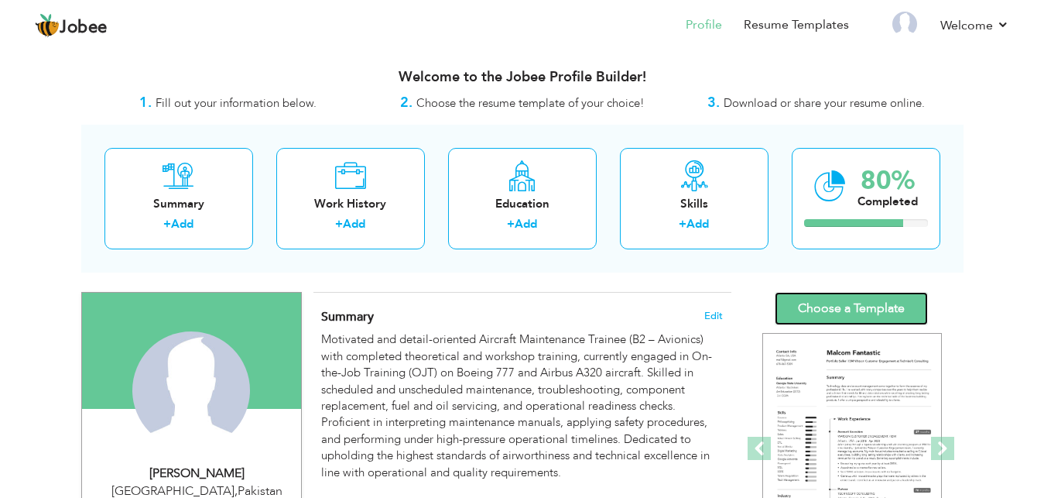
click at [845, 292] on link "Choose a Template" at bounding box center [851, 308] width 153 height 33
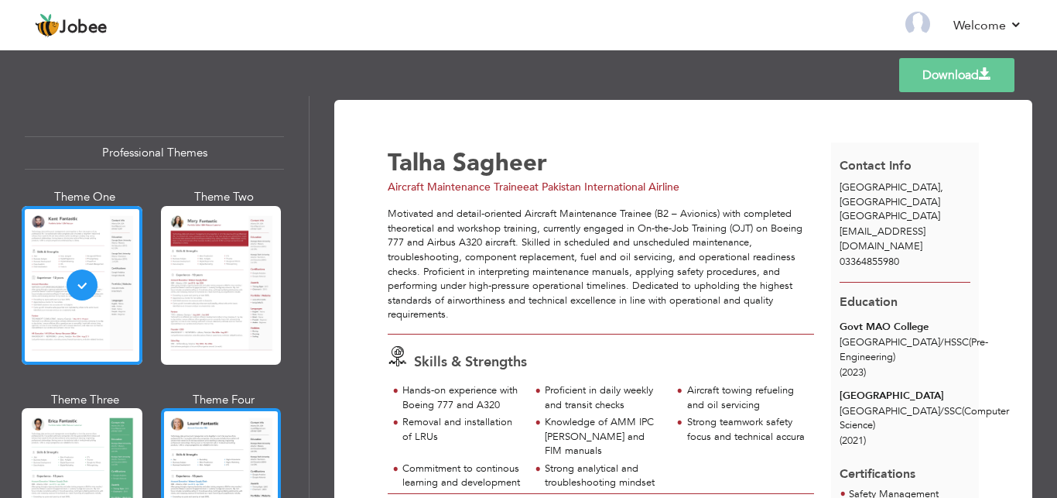
click at [233, 408] on div at bounding box center [221, 487] width 121 height 159
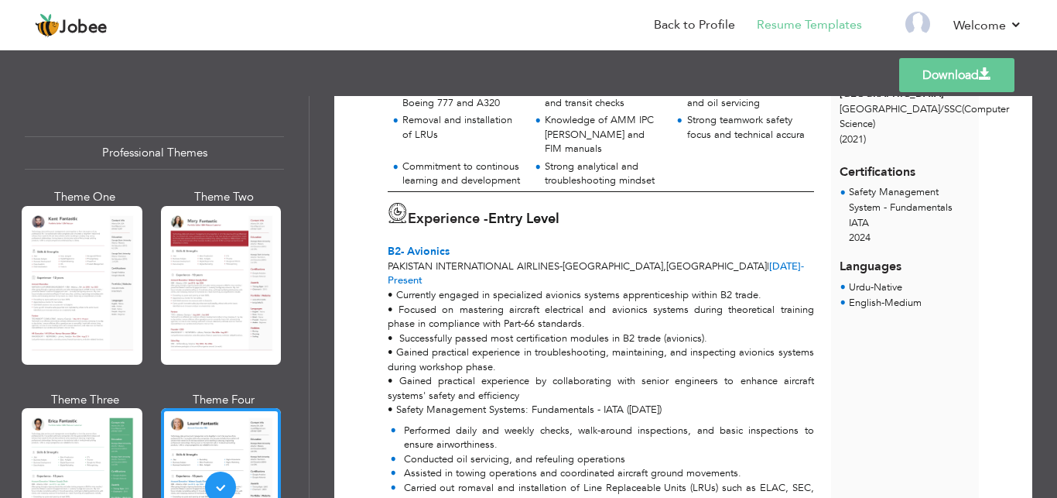
scroll to position [312, 0]
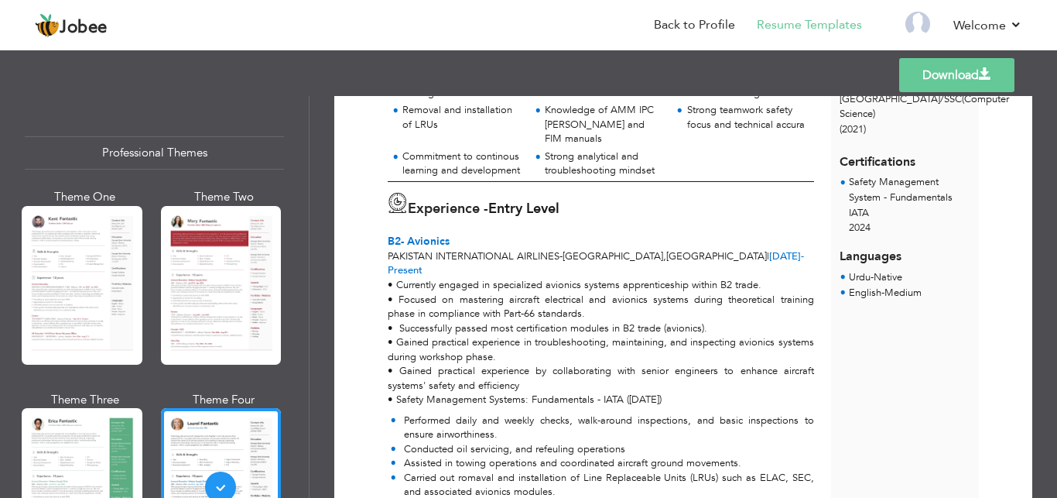
click at [16, 467] on div "Professional Themes Theme One Theme Two Theme Three Theme Six" at bounding box center [154, 297] width 309 height 402
click at [73, 464] on div at bounding box center [82, 487] width 121 height 159
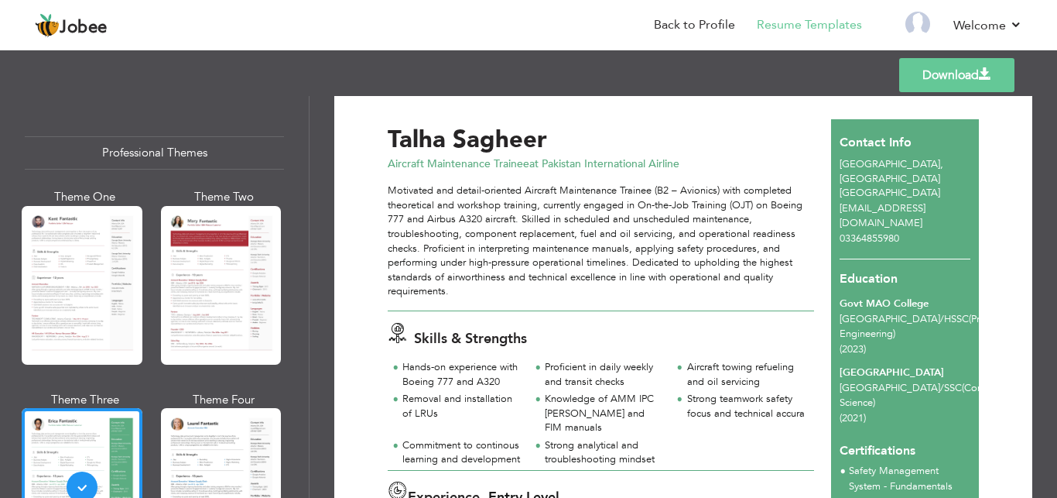
scroll to position [26, 0]
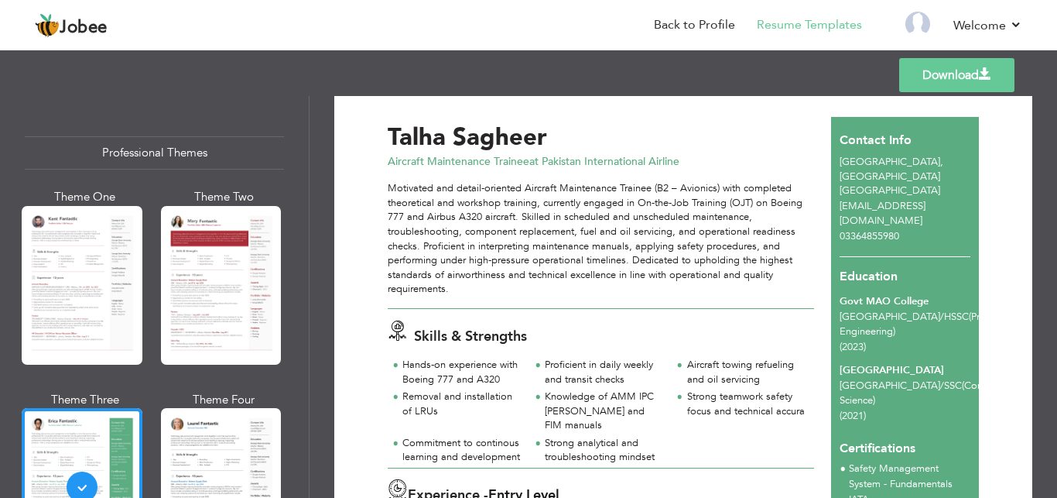
click at [953, 75] on link "Download" at bounding box center [956, 75] width 115 height 34
